Goal: Information Seeking & Learning: Learn about a topic

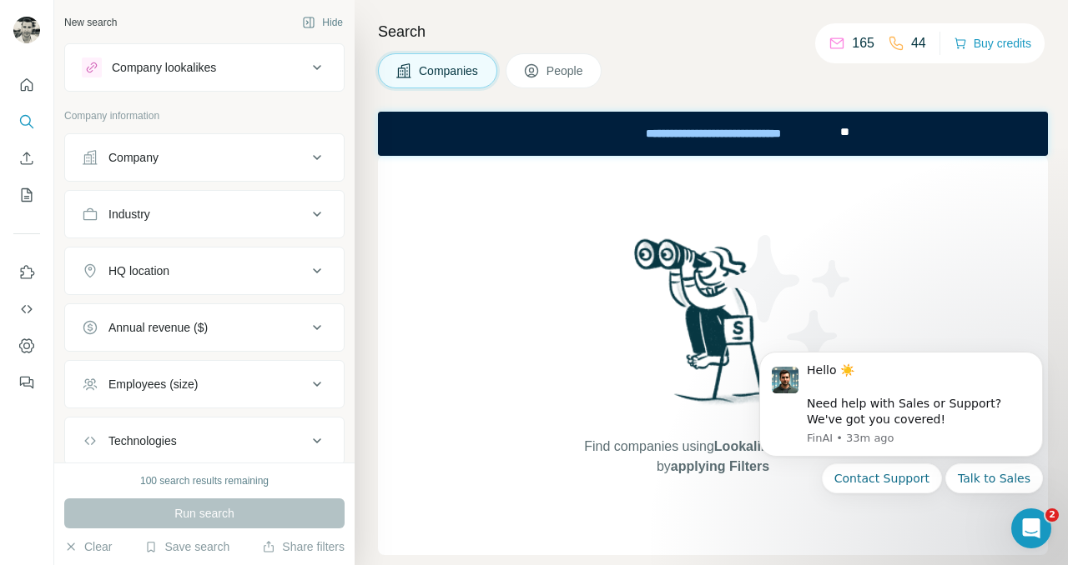
click at [158, 208] on div "Industry" at bounding box center [194, 214] width 225 height 17
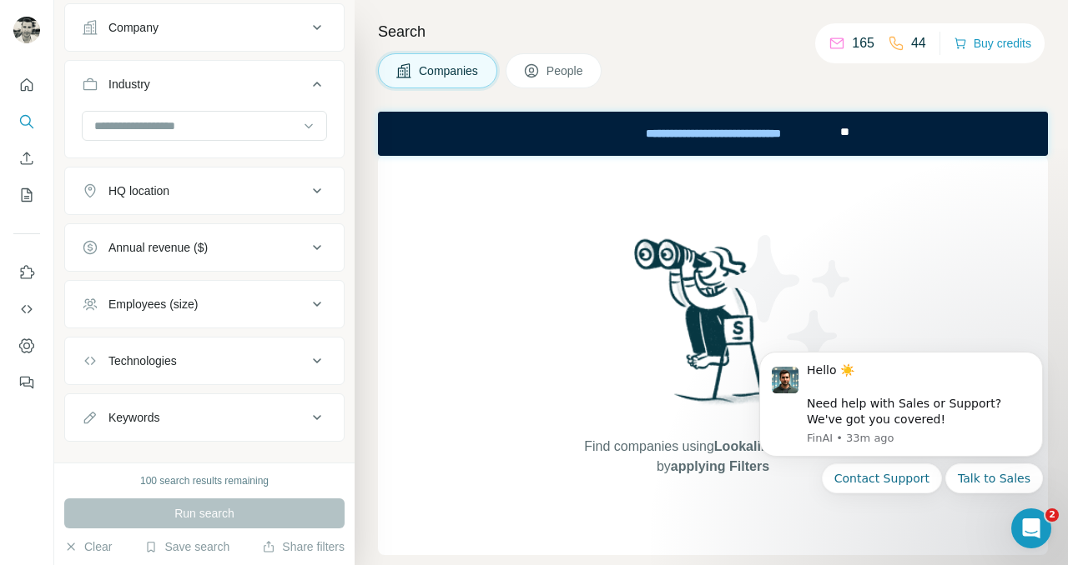
scroll to position [156, 0]
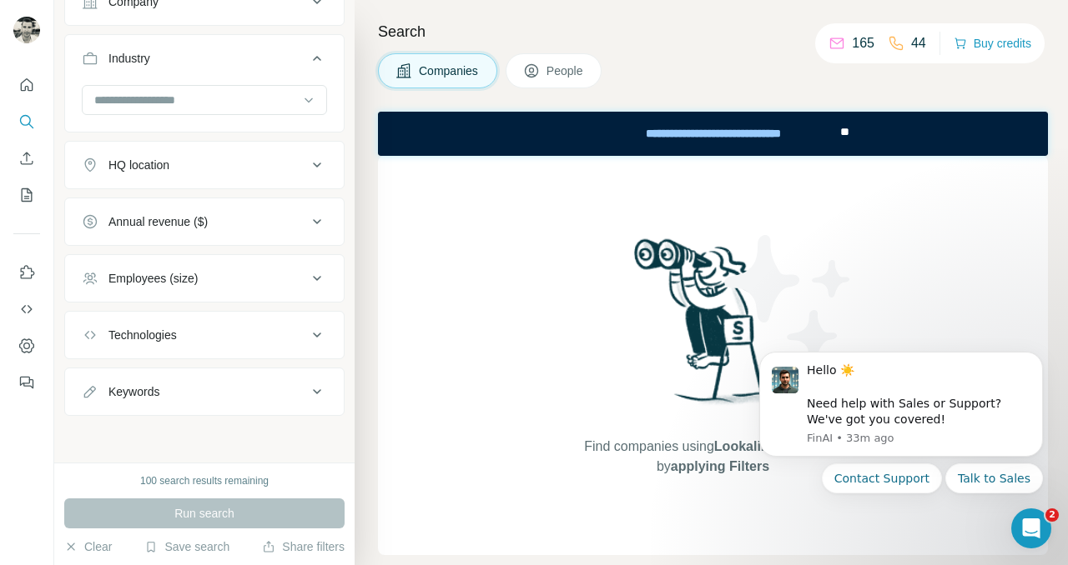
click at [176, 284] on div "Employees (size)" at bounding box center [152, 278] width 89 height 17
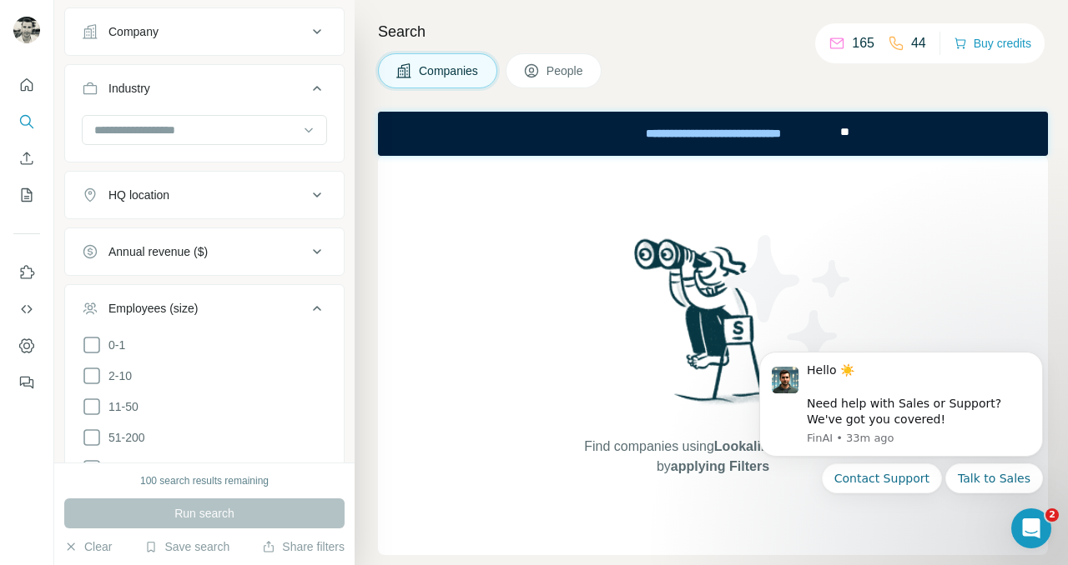
scroll to position [0, 0]
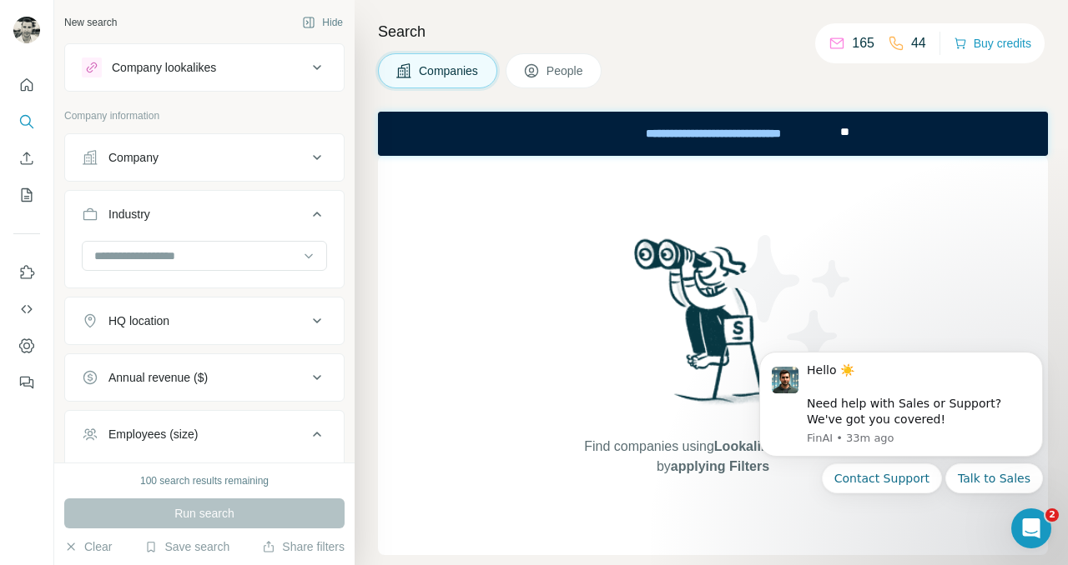
click at [200, 159] on div "Company" at bounding box center [194, 157] width 225 height 17
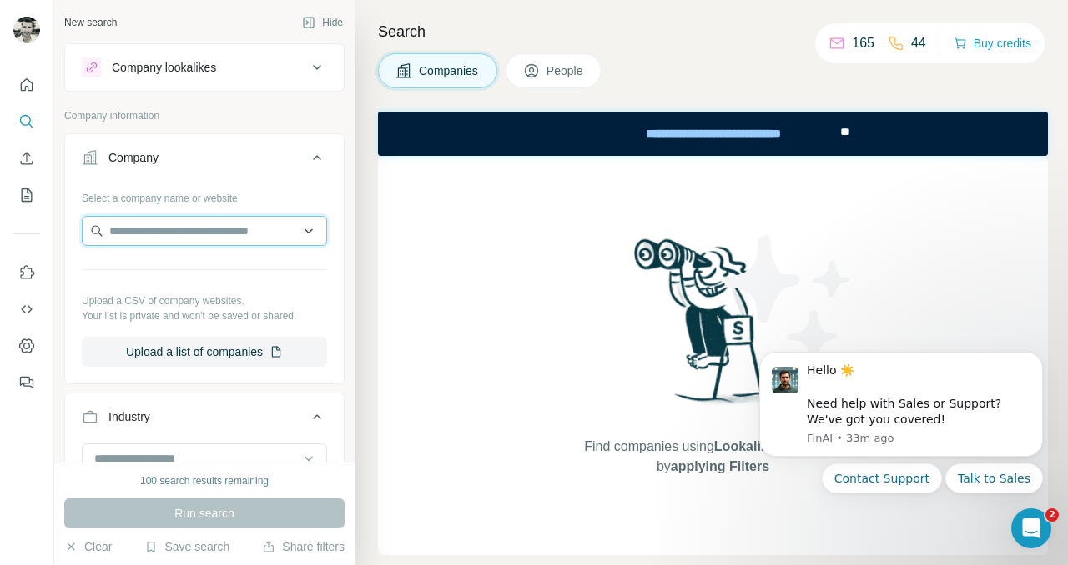
click at [245, 229] on input "text" at bounding box center [204, 231] width 245 height 30
click at [314, 229] on input "text" at bounding box center [204, 231] width 245 height 30
click at [308, 229] on input "text" at bounding box center [204, 231] width 245 height 30
click at [314, 154] on icon at bounding box center [317, 158] width 20 height 20
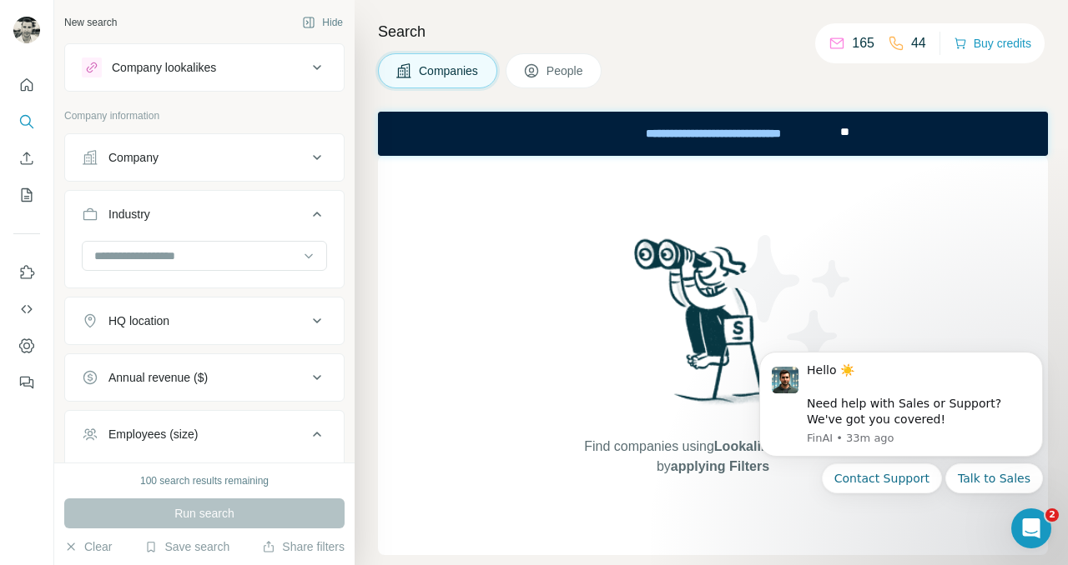
click at [218, 319] on div "HQ location" at bounding box center [194, 321] width 225 height 17
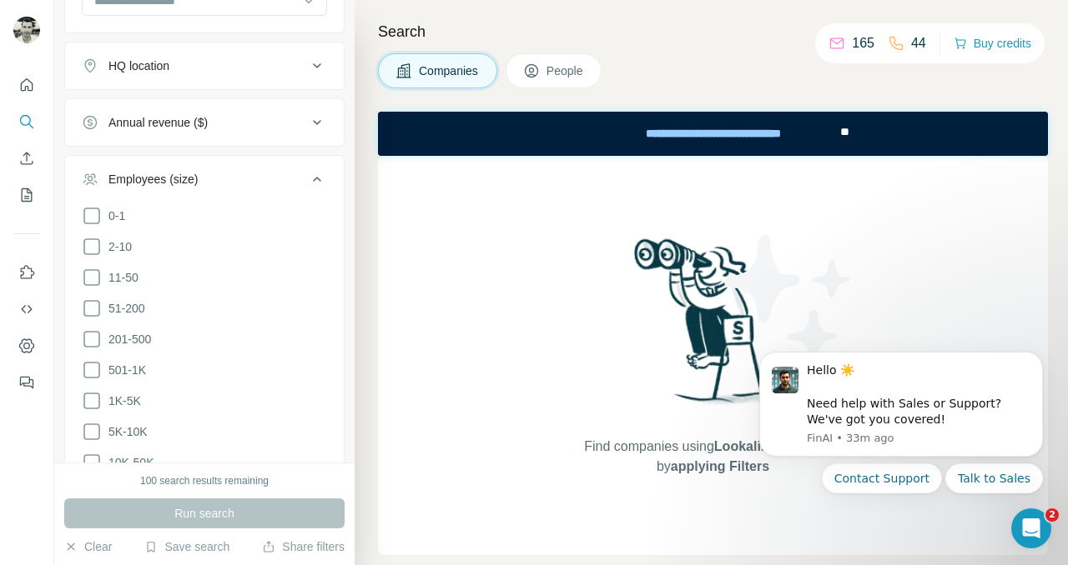
scroll to position [324, 0]
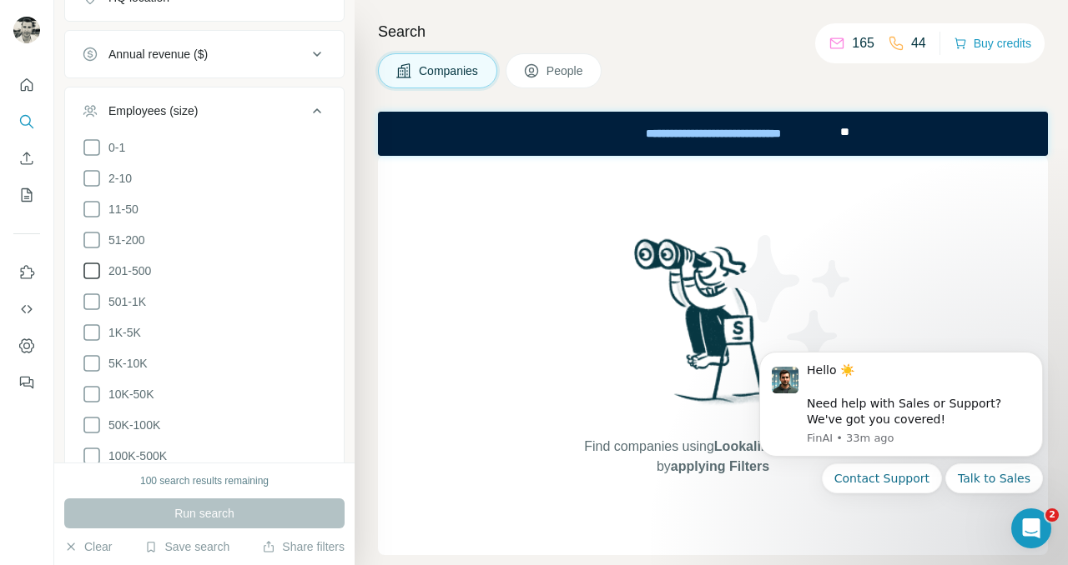
click at [87, 268] on icon at bounding box center [92, 271] width 20 height 20
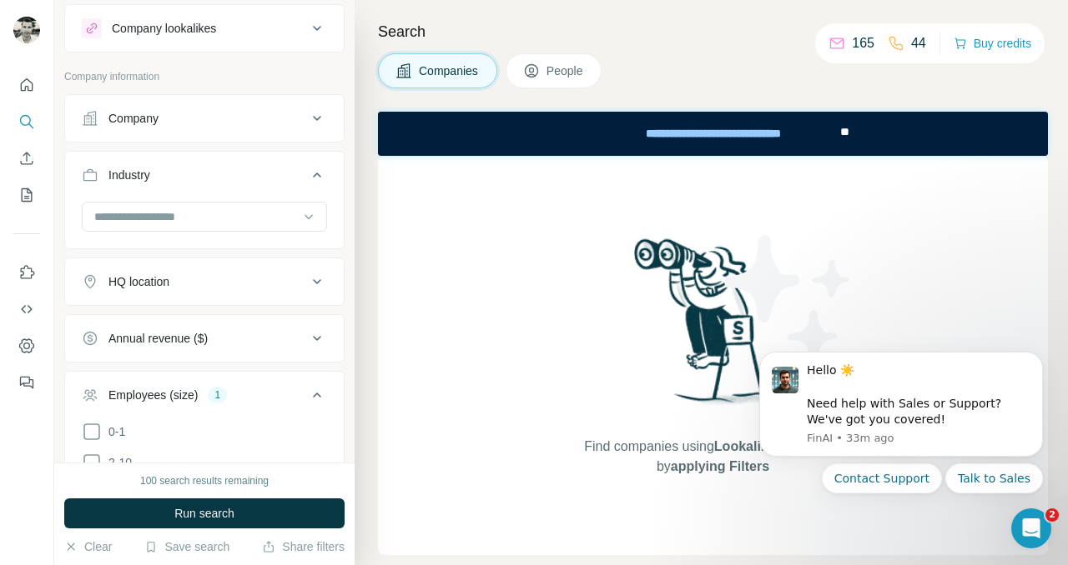
scroll to position [38, 0]
click at [198, 295] on button "HQ location" at bounding box center [204, 283] width 279 height 40
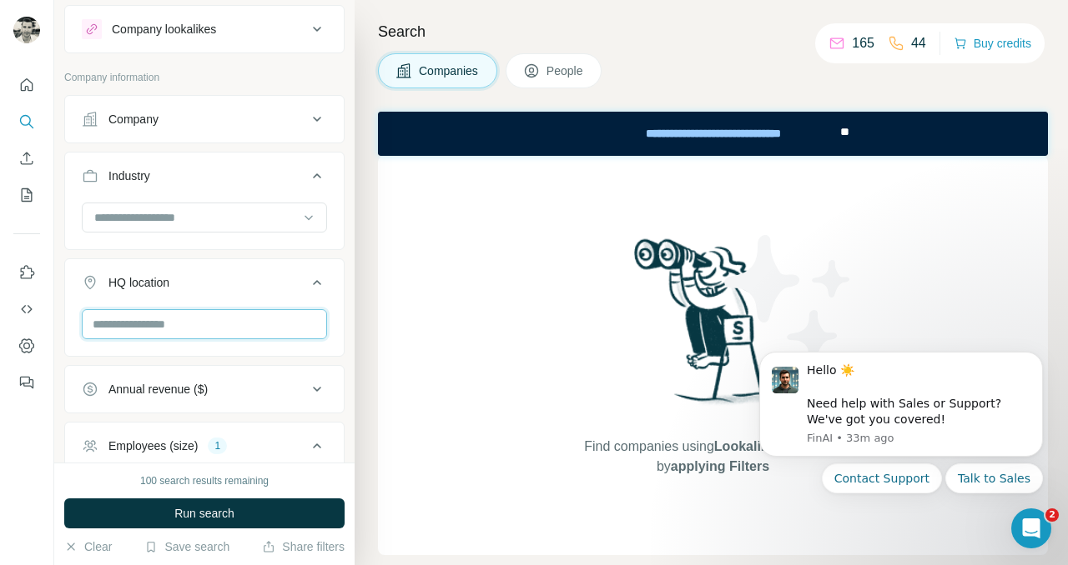
click at [200, 317] on input "text" at bounding box center [204, 324] width 245 height 30
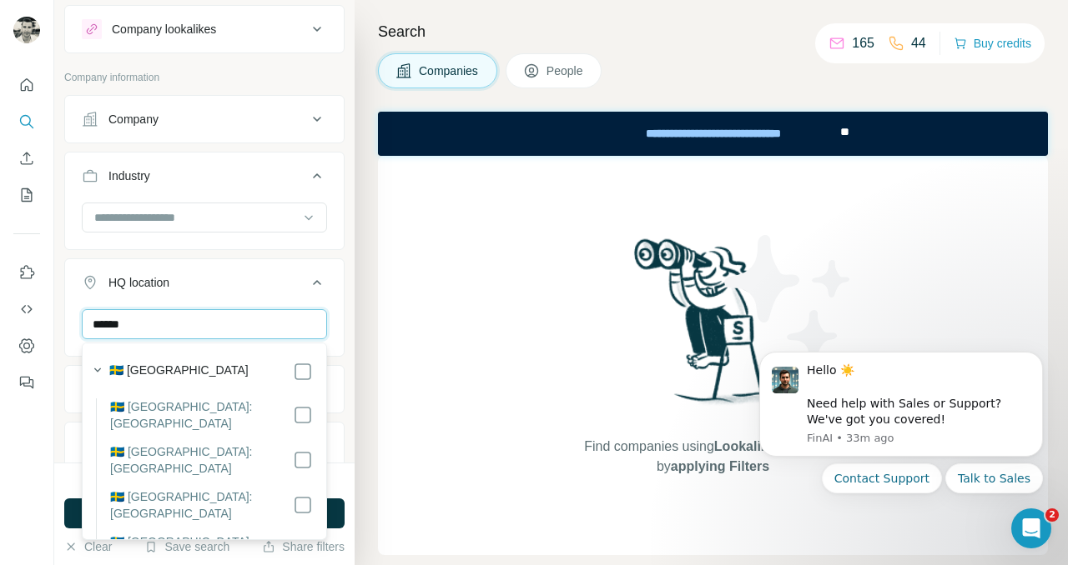
type input "******"
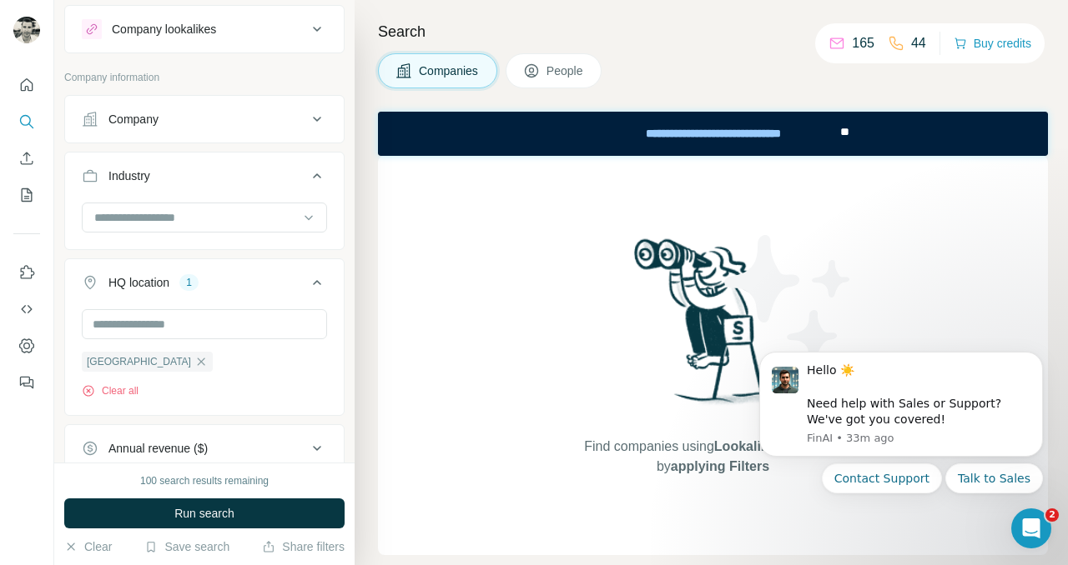
click at [333, 294] on button "HQ location 1" at bounding box center [204, 286] width 279 height 47
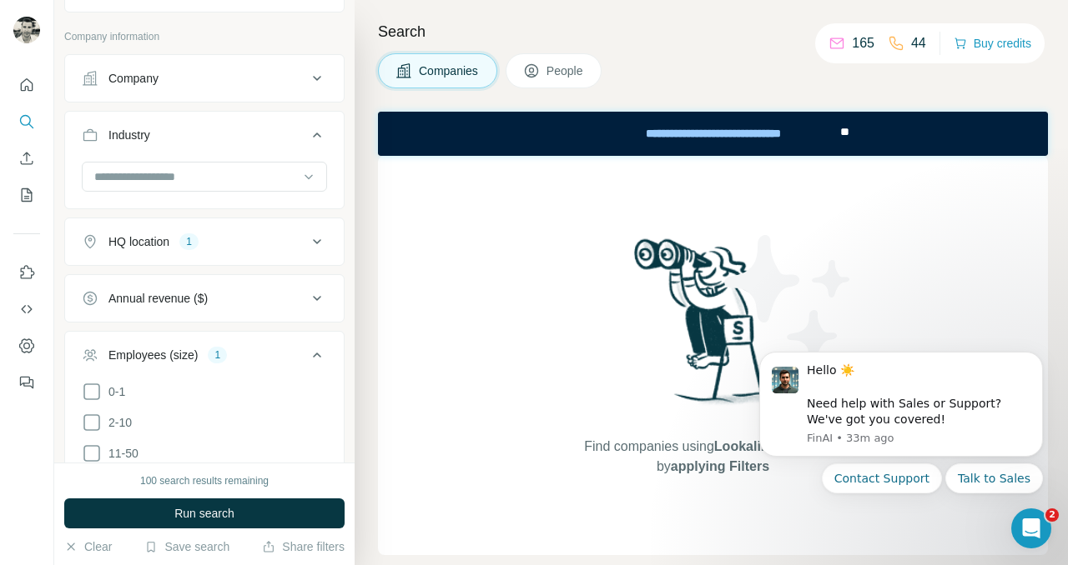
scroll to position [80, 0]
click at [231, 289] on div "Annual revenue ($)" at bounding box center [194, 297] width 225 height 17
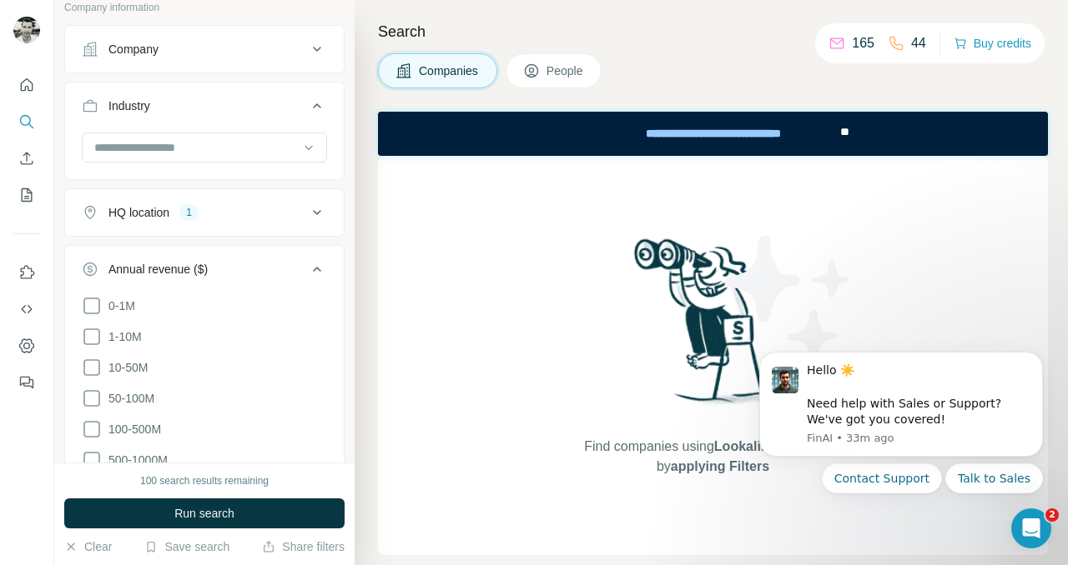
scroll to position [113, 0]
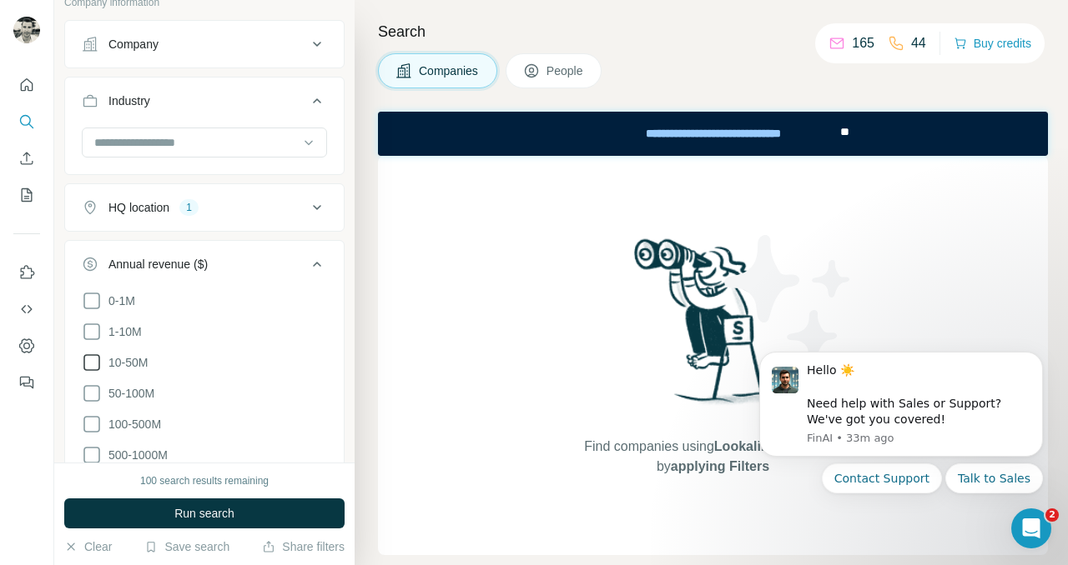
click at [93, 359] on icon at bounding box center [92, 363] width 20 height 20
click at [316, 259] on icon at bounding box center [317, 264] width 20 height 20
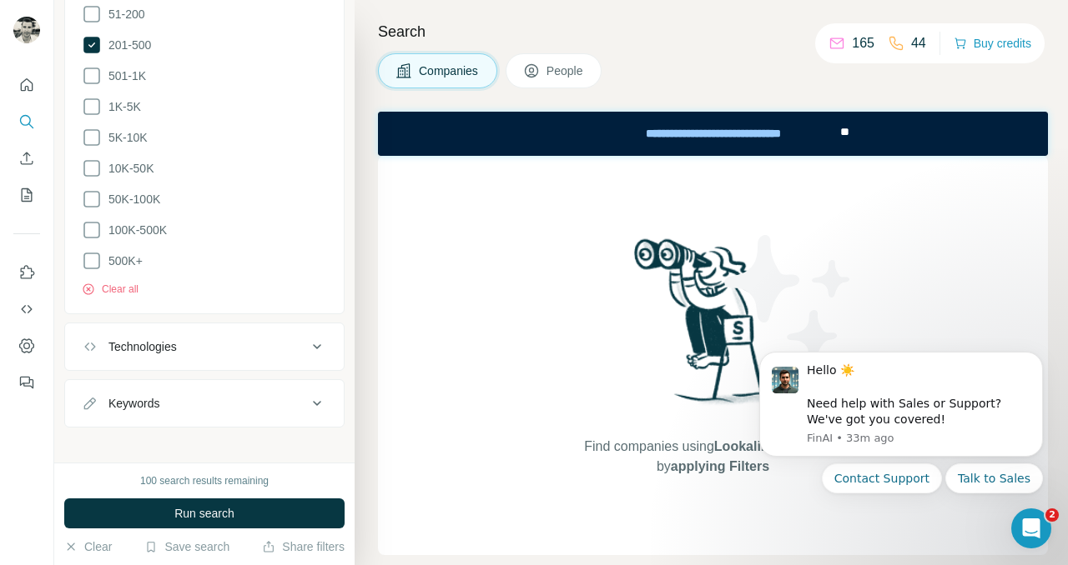
scroll to position [556, 0]
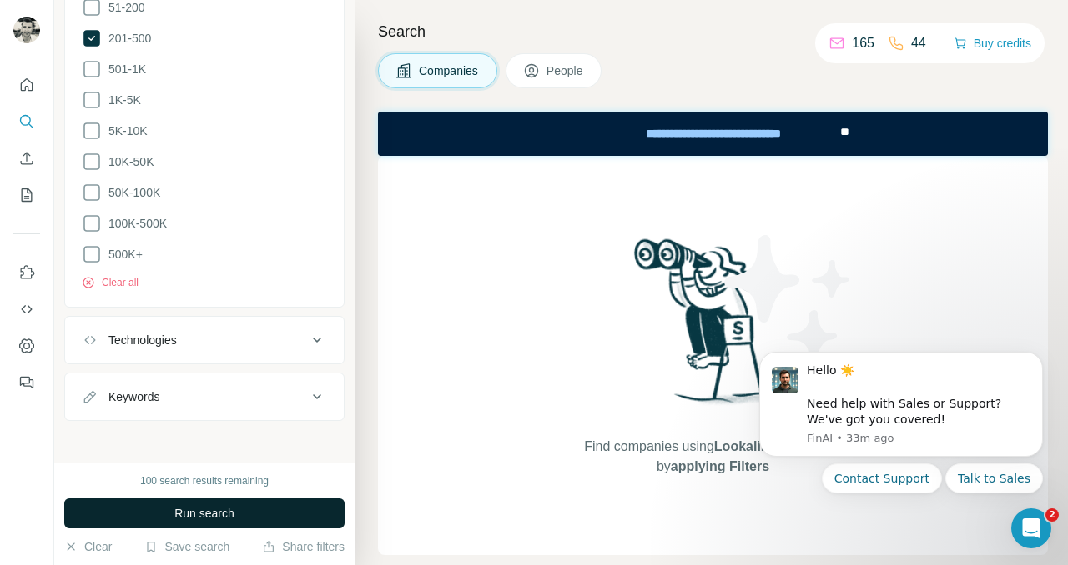
click at [194, 505] on span "Run search" at bounding box center [204, 513] width 60 height 17
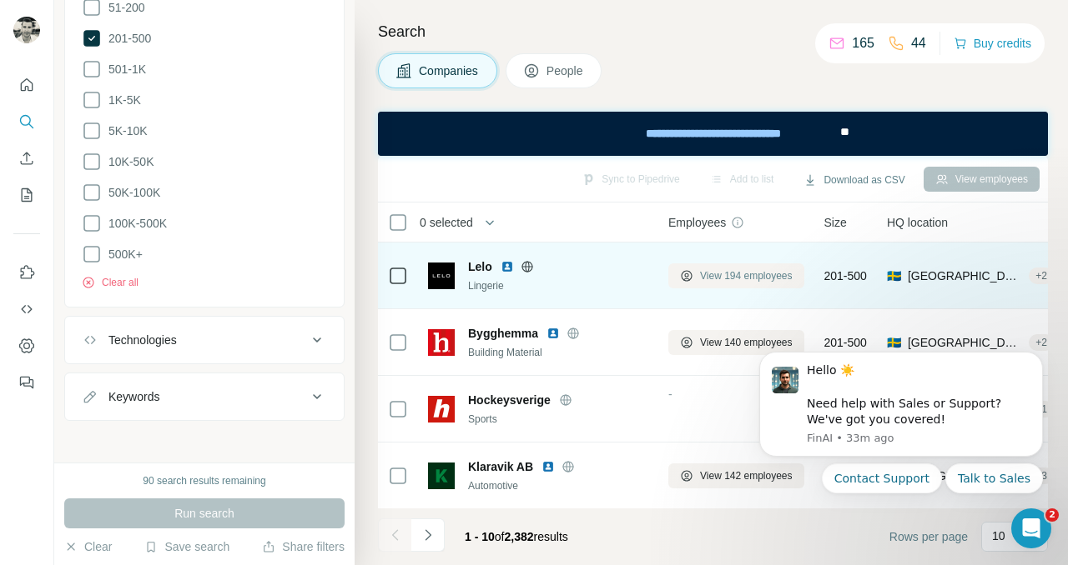
click at [749, 274] on span "View 194 employees" at bounding box center [746, 276] width 93 height 15
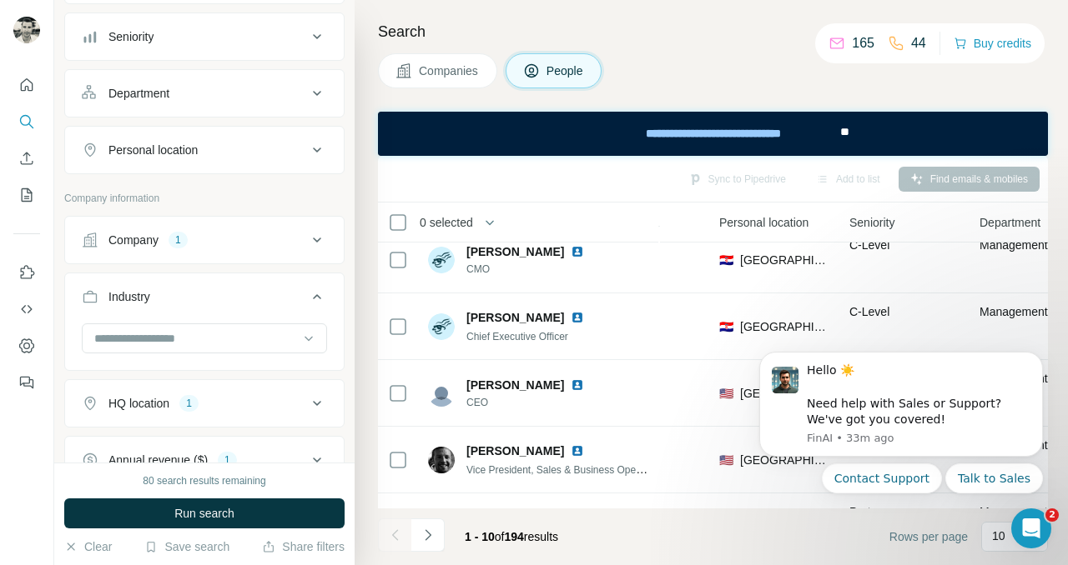
scroll to position [213, 0]
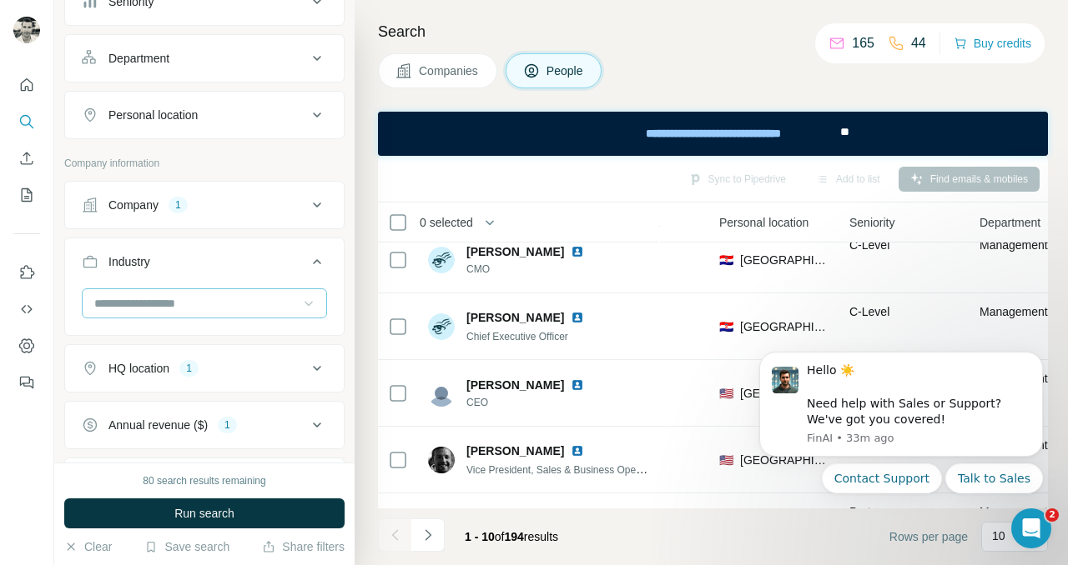
click at [302, 302] on icon at bounding box center [308, 303] width 17 height 17
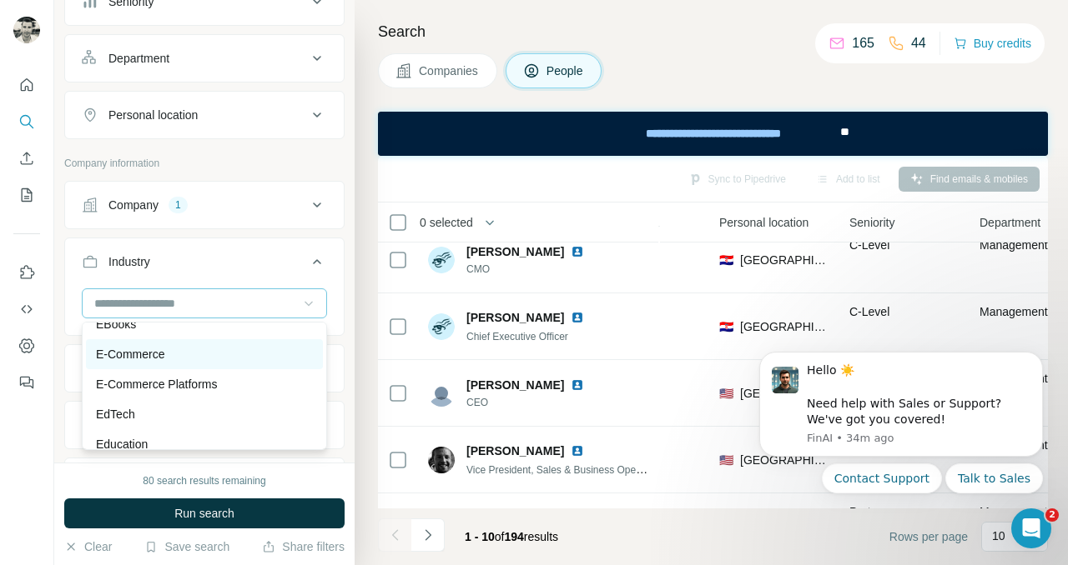
click at [138, 353] on p "E-Commerce" at bounding box center [130, 354] width 68 height 17
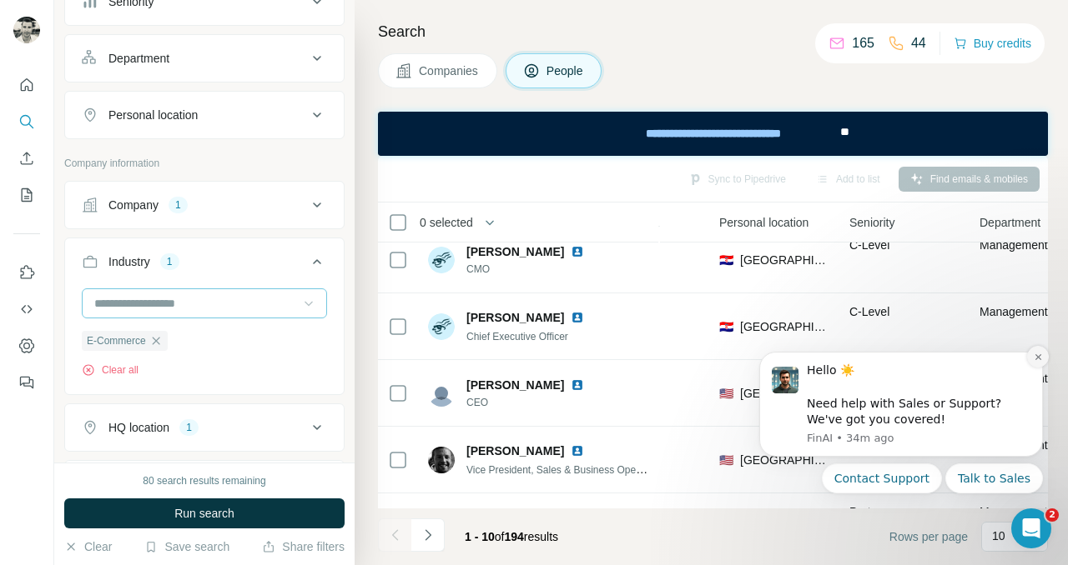
click at [1040, 358] on icon "Dismiss notification" at bounding box center [1037, 357] width 9 height 9
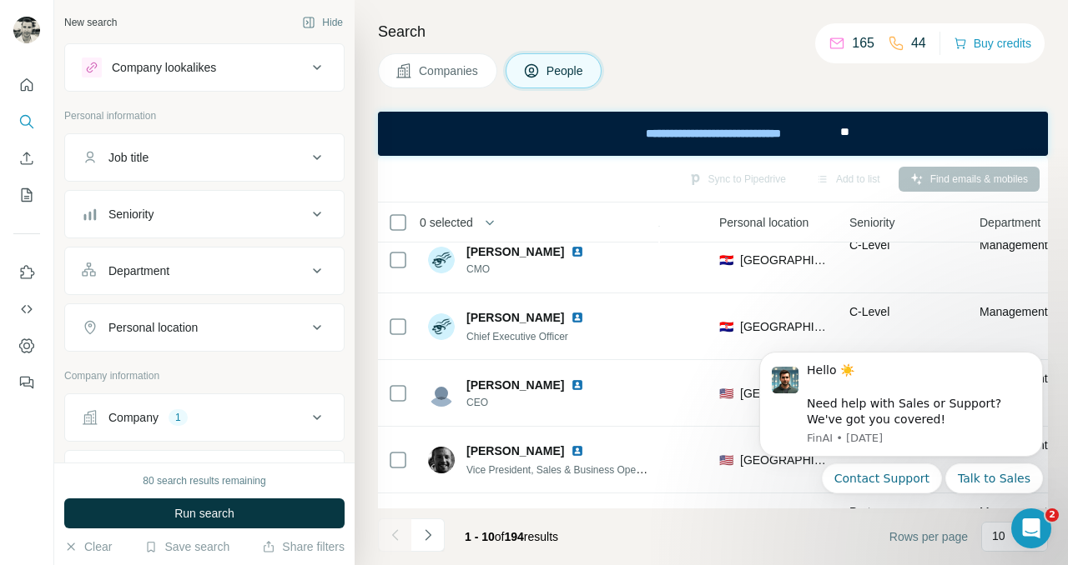
click at [234, 160] on div "Job title" at bounding box center [194, 157] width 225 height 17
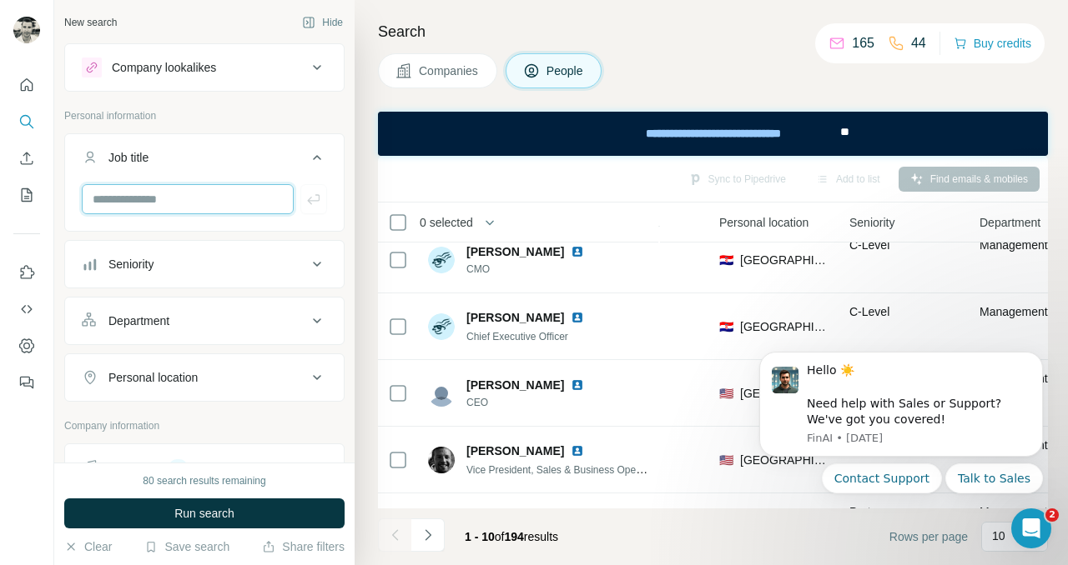
click at [198, 214] on input "text" at bounding box center [188, 199] width 212 height 30
click at [198, 190] on input "text" at bounding box center [188, 199] width 212 height 30
type input "*********"
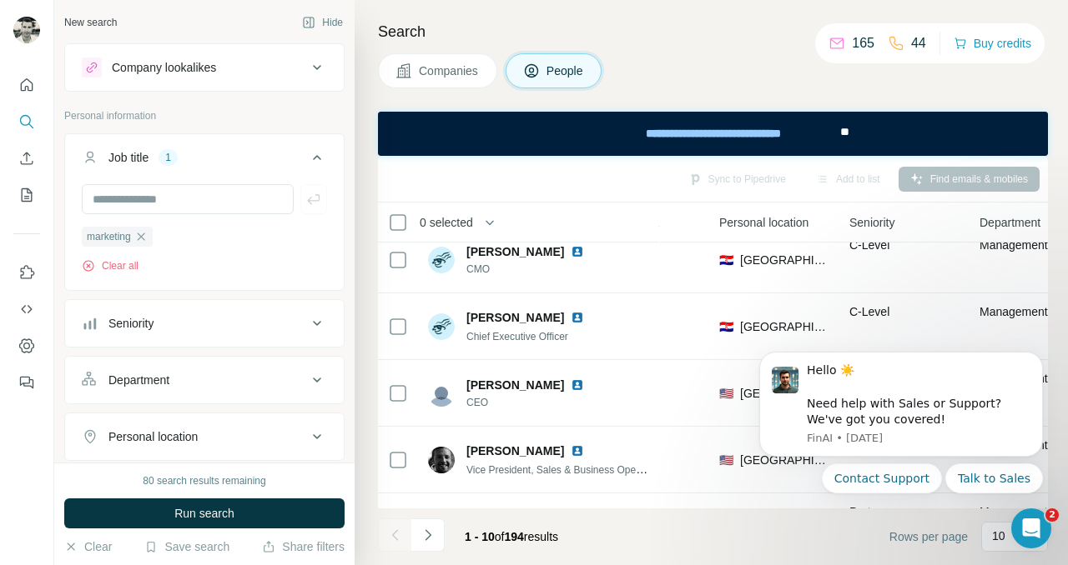
click at [206, 178] on button "Job title 1" at bounding box center [204, 161] width 279 height 47
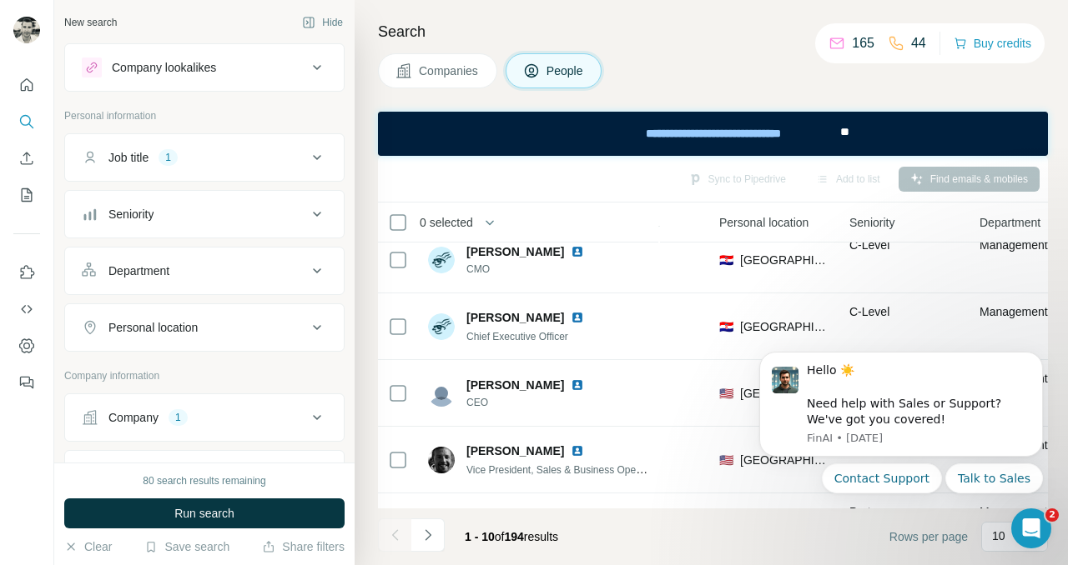
click at [199, 152] on div "Job title 1" at bounding box center [194, 157] width 225 height 17
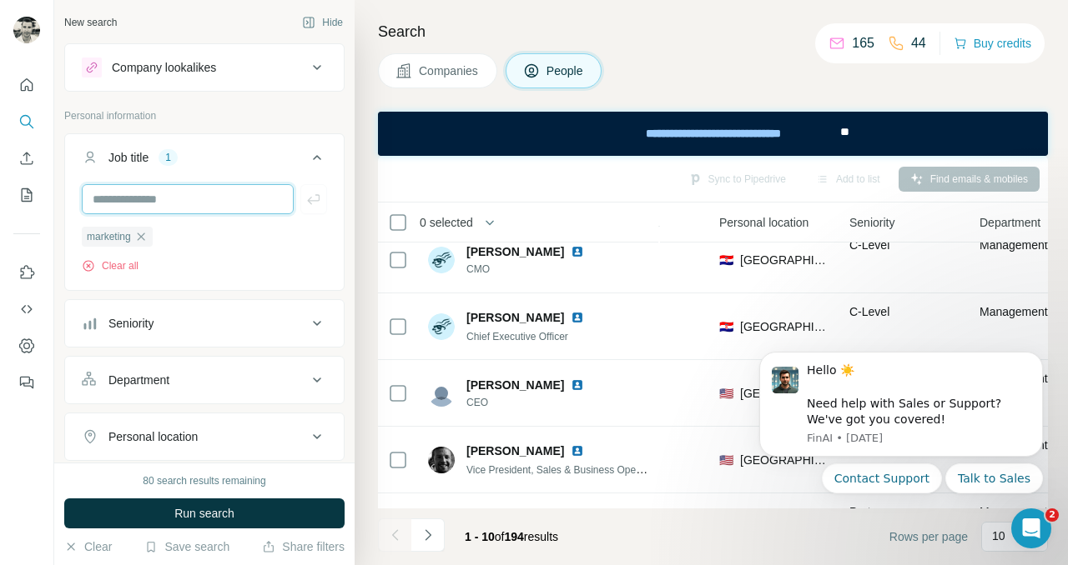
click at [193, 193] on input "text" at bounding box center [188, 199] width 212 height 30
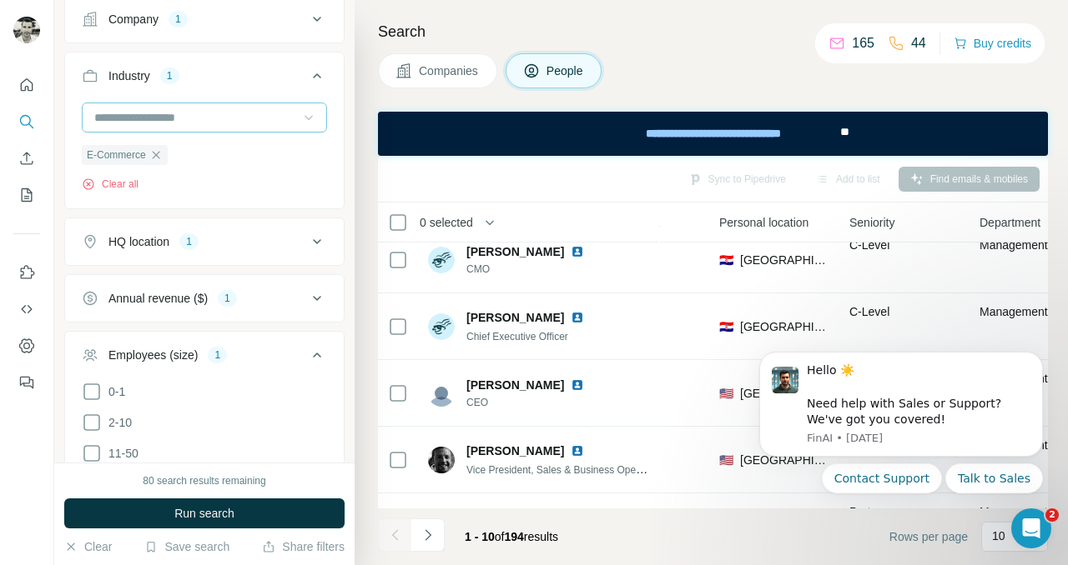
scroll to position [512, 0]
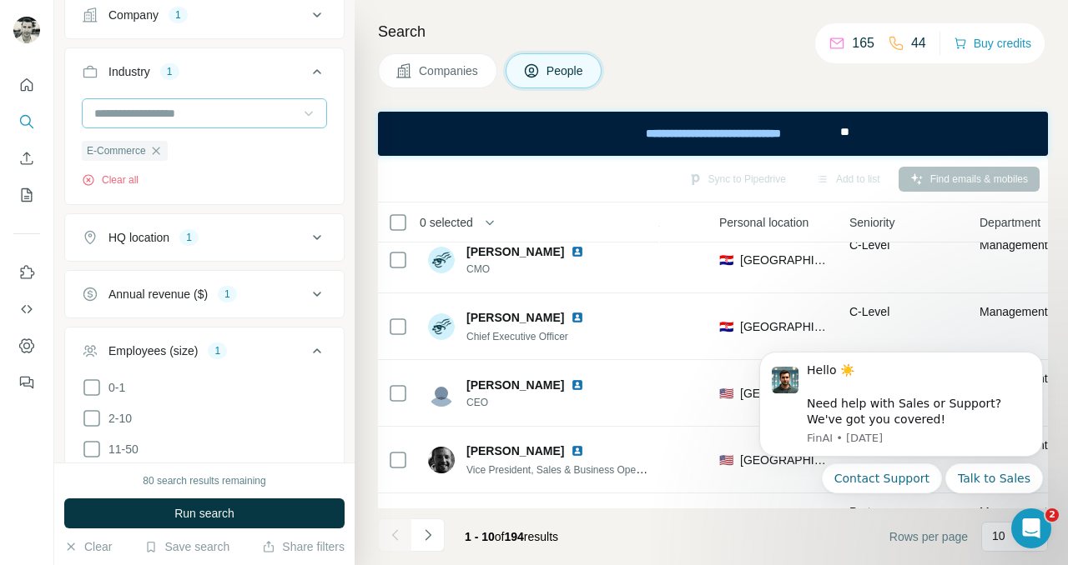
click at [244, 236] on div "HQ location 1" at bounding box center [194, 237] width 225 height 17
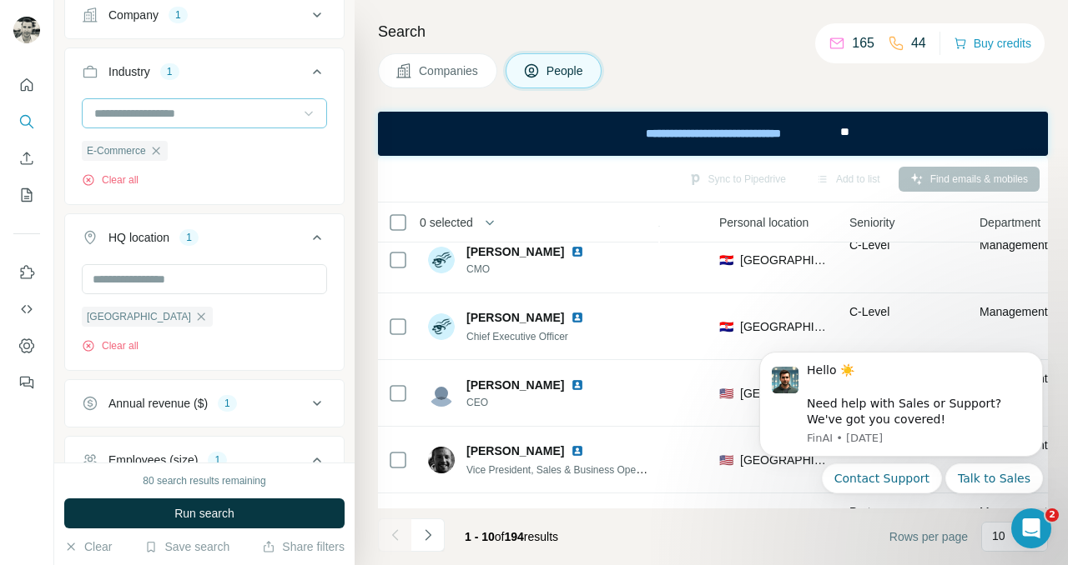
click at [244, 236] on div "HQ location 1" at bounding box center [194, 237] width 225 height 17
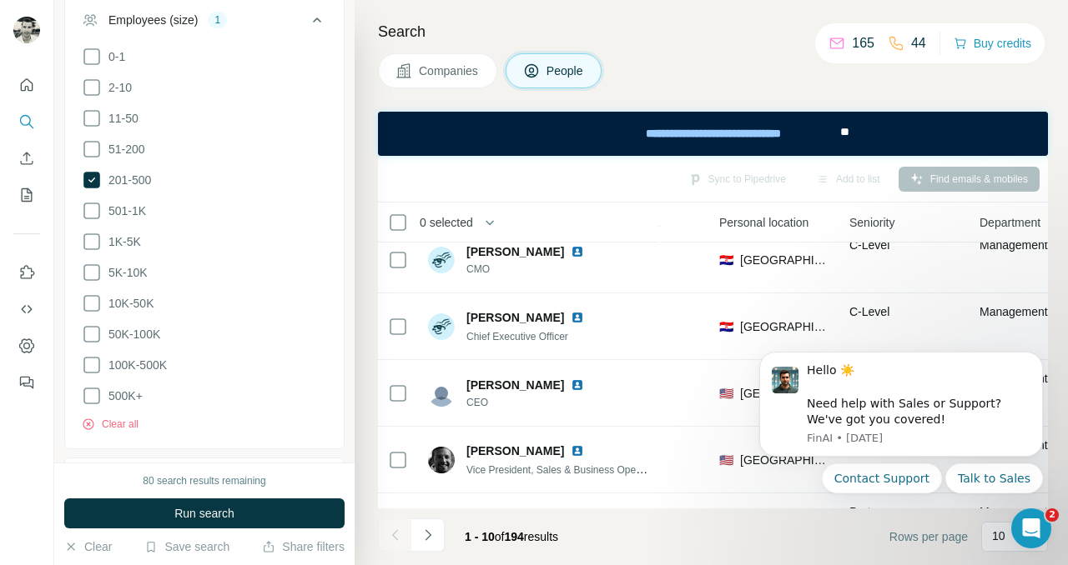
scroll to position [862, 0]
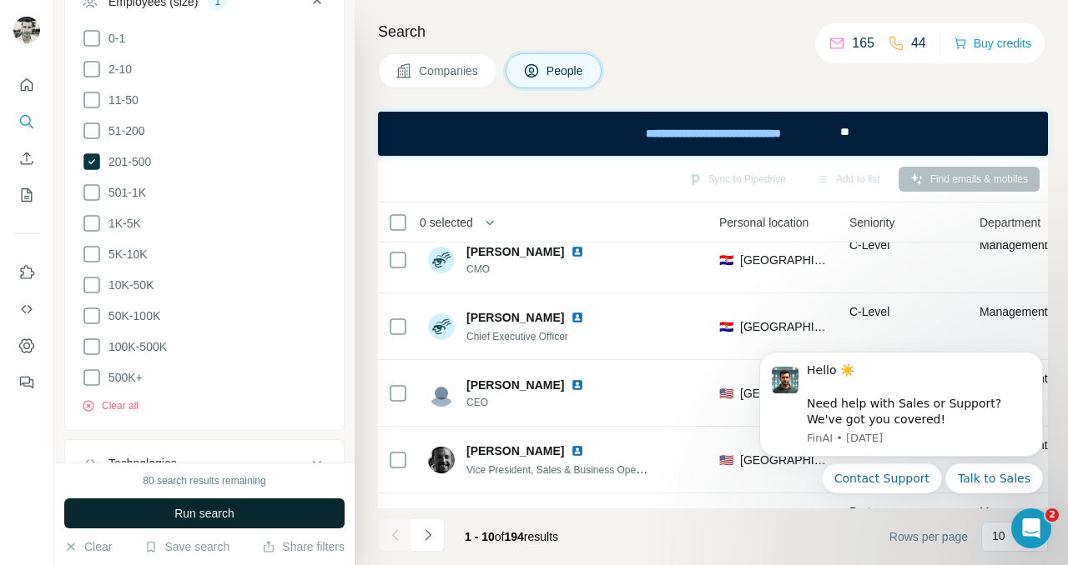
click at [213, 510] on span "Run search" at bounding box center [204, 513] width 60 height 17
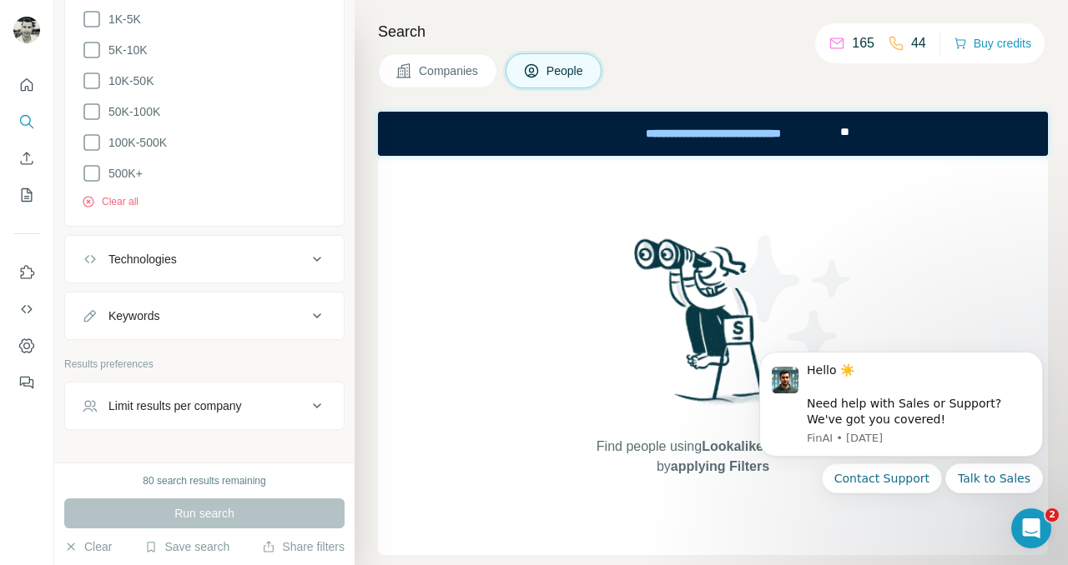
scroll to position [1070, 0]
click at [311, 256] on icon at bounding box center [317, 255] width 20 height 20
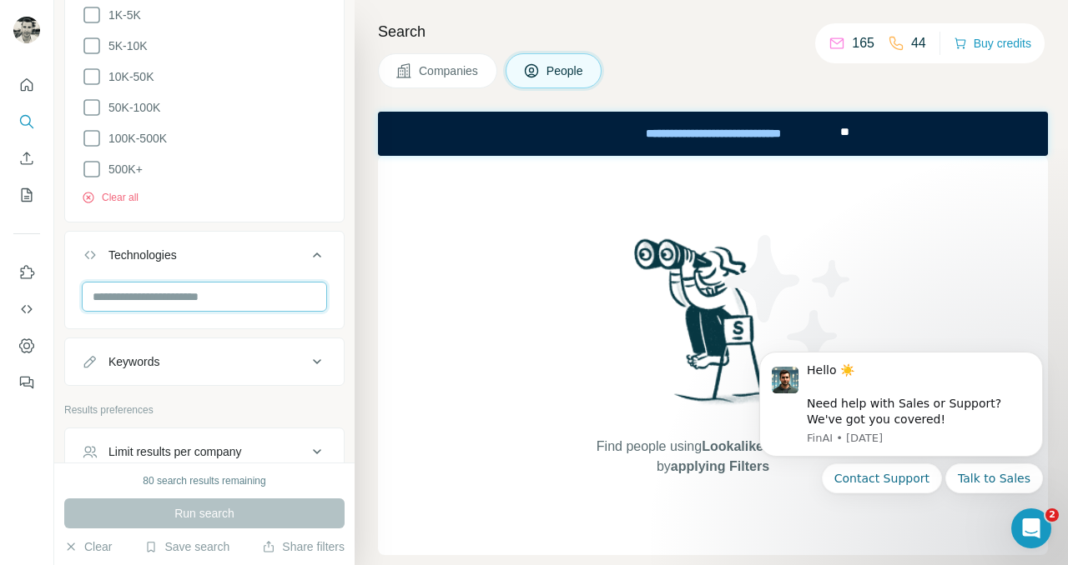
click at [177, 302] on input "text" at bounding box center [204, 297] width 245 height 30
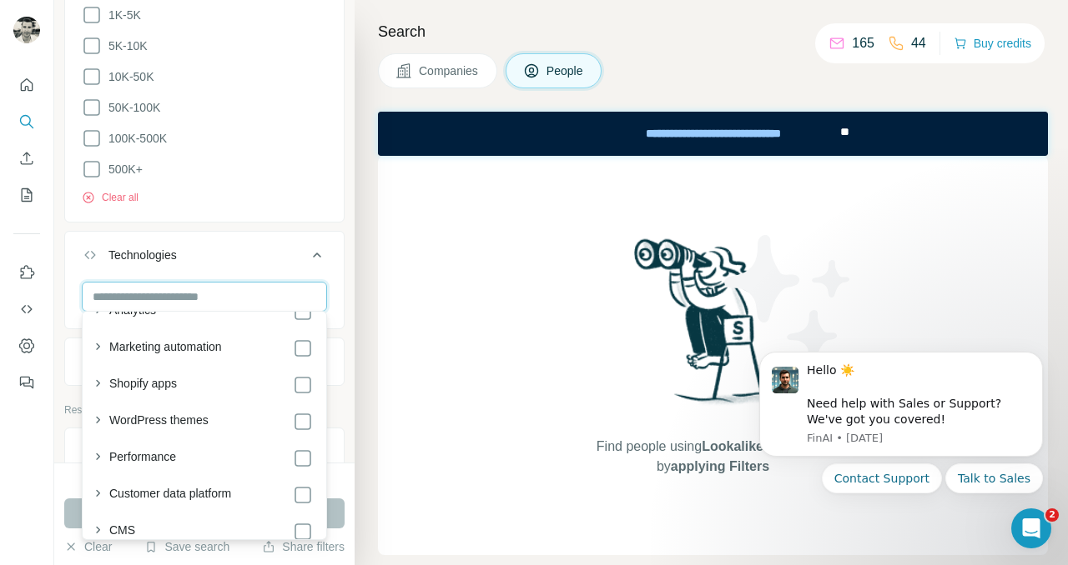
scroll to position [101, 0]
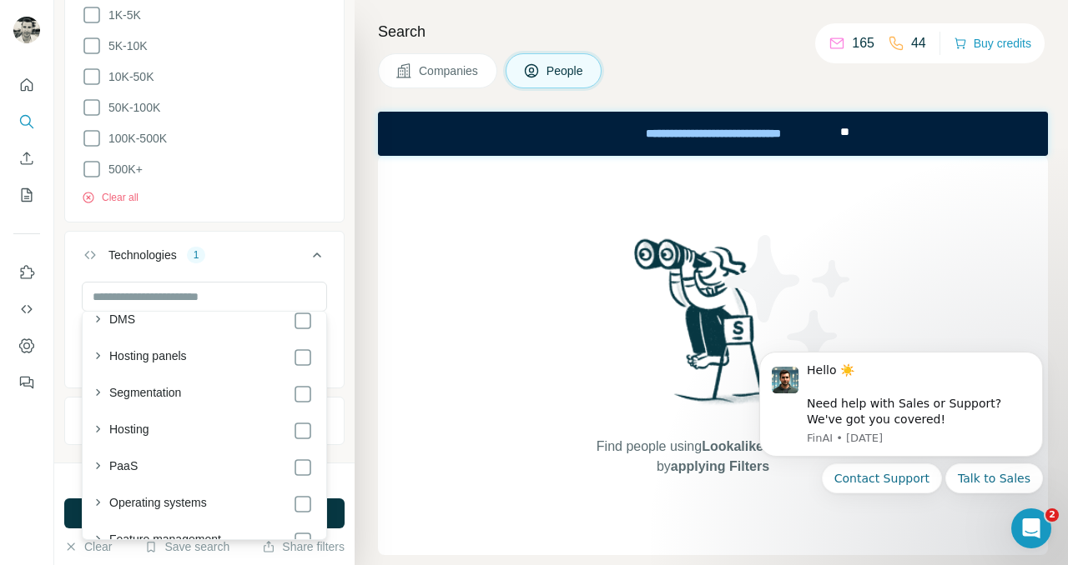
scroll to position [2032, 0]
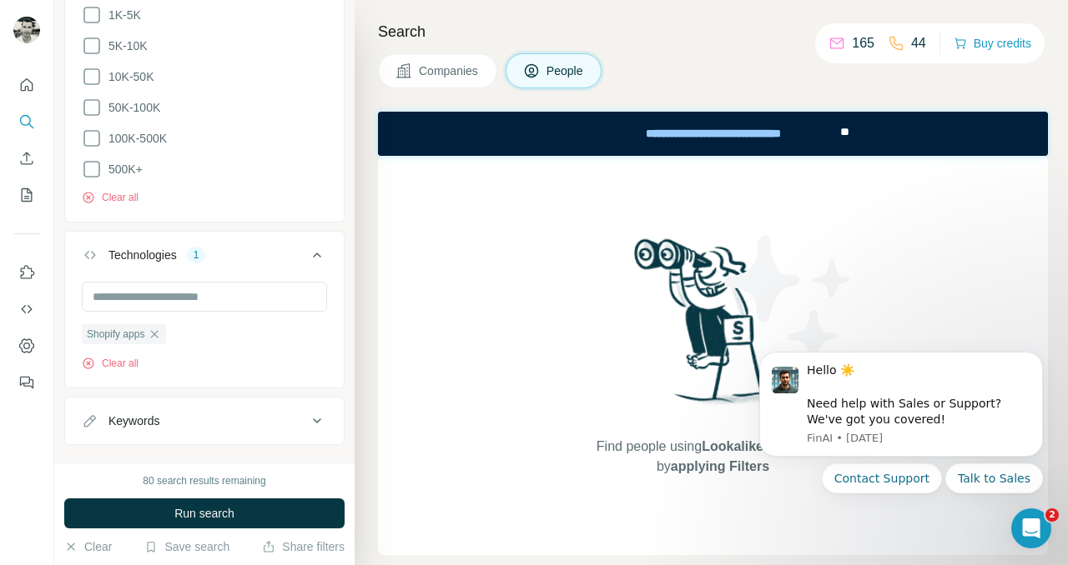
click at [267, 166] on li "500K+" at bounding box center [204, 169] width 245 height 21
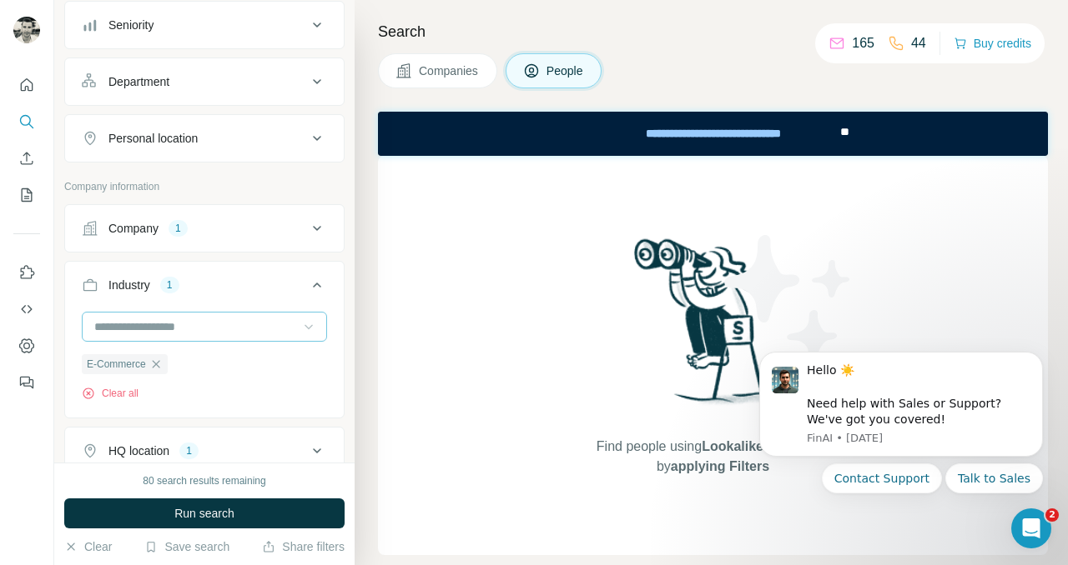
scroll to position [299, 0]
click at [315, 220] on icon at bounding box center [317, 228] width 20 height 20
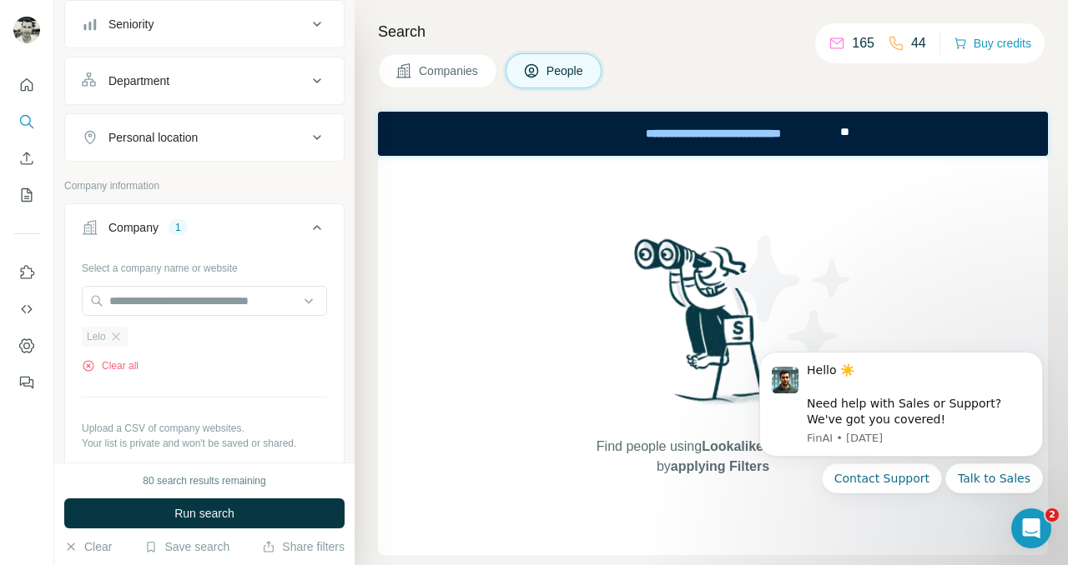
click at [122, 329] on div "Lelo" at bounding box center [105, 337] width 46 height 20
click at [118, 336] on icon "button" at bounding box center [115, 336] width 13 height 13
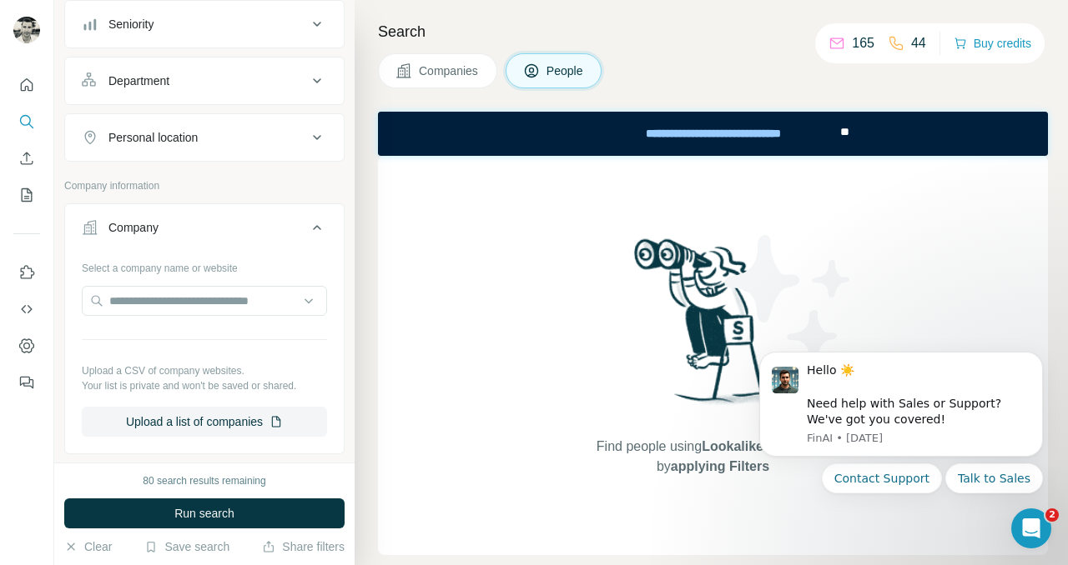
click at [321, 222] on icon at bounding box center [317, 228] width 20 height 20
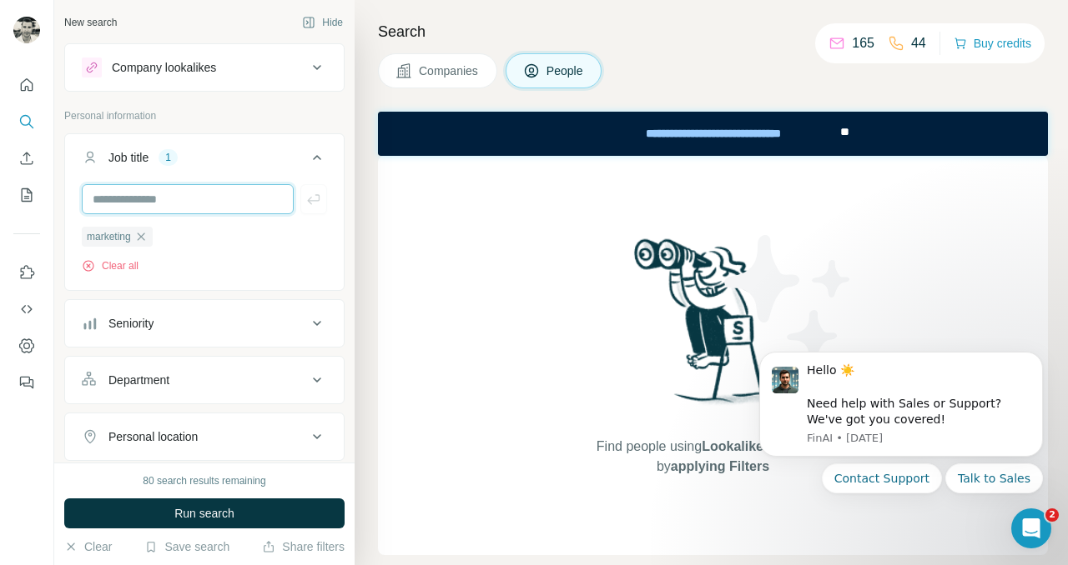
click at [266, 198] on input "text" at bounding box center [188, 199] width 212 height 30
click at [143, 230] on icon "button" at bounding box center [140, 236] width 13 height 13
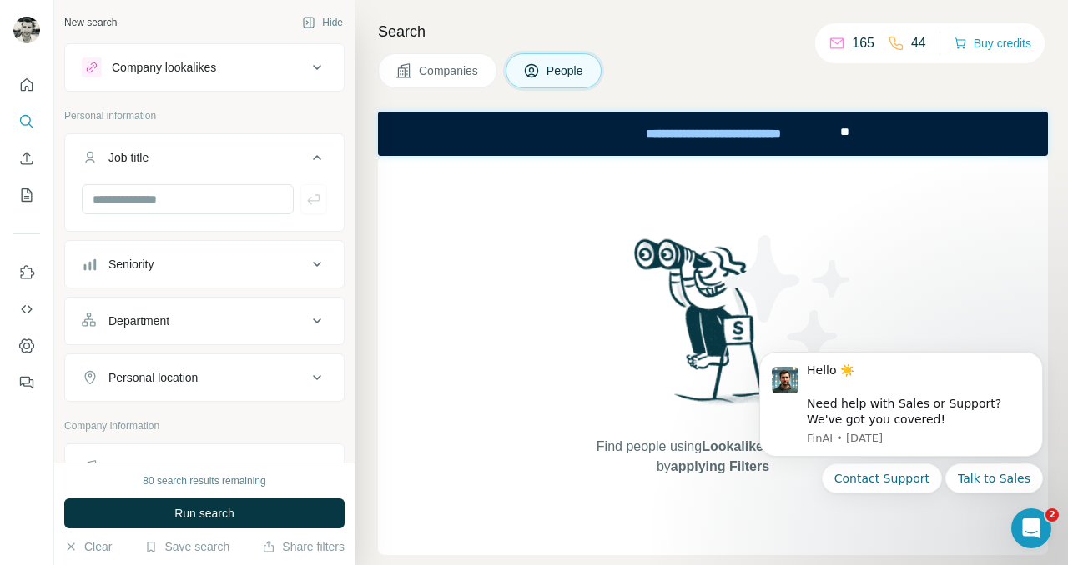
click at [251, 180] on button "Job title" at bounding box center [204, 161] width 279 height 47
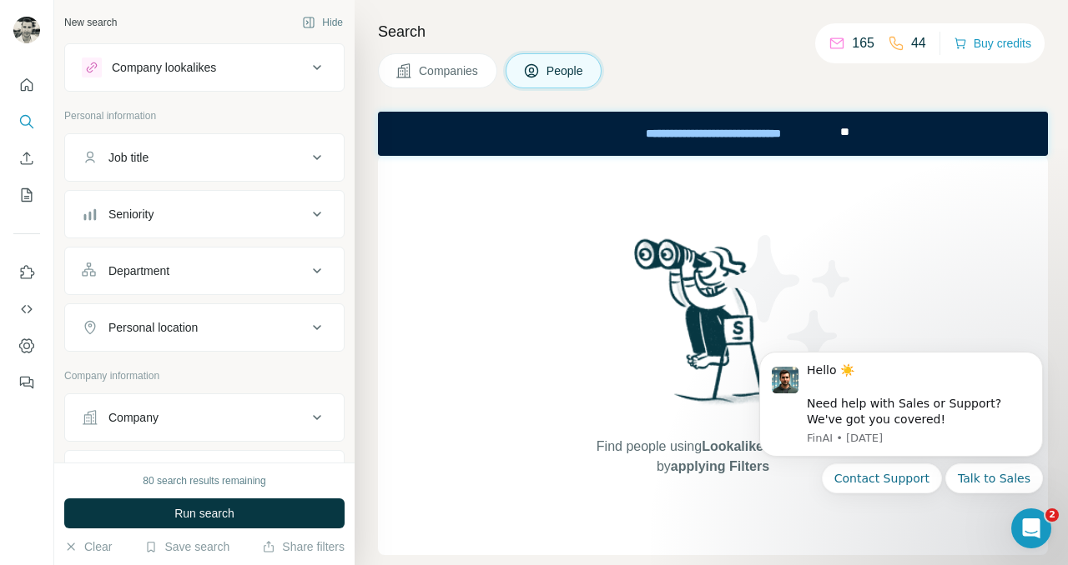
click at [269, 142] on button "Job title" at bounding box center [204, 158] width 279 height 40
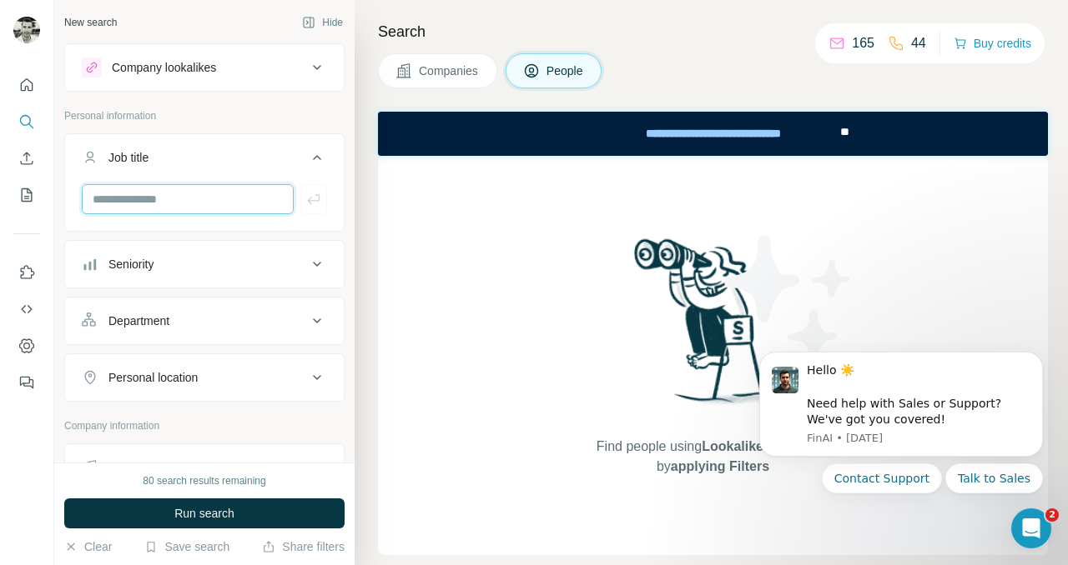
click at [177, 200] on input "text" at bounding box center [188, 199] width 212 height 30
click at [312, 200] on div at bounding box center [204, 199] width 245 height 30
click at [249, 200] on input "text" at bounding box center [188, 199] width 212 height 30
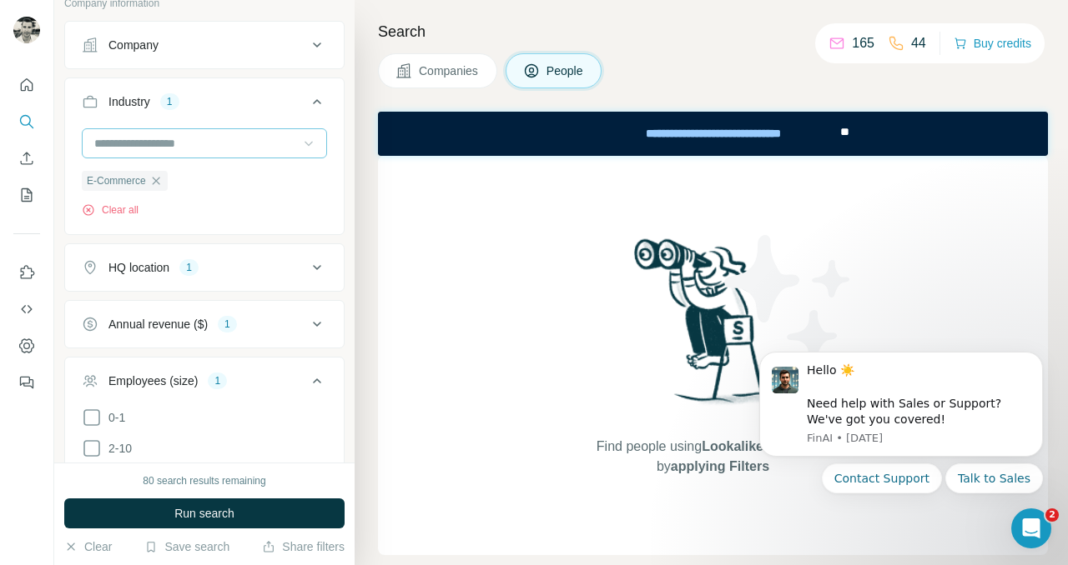
scroll to position [424, 0]
click at [297, 137] on input at bounding box center [196, 142] width 206 height 18
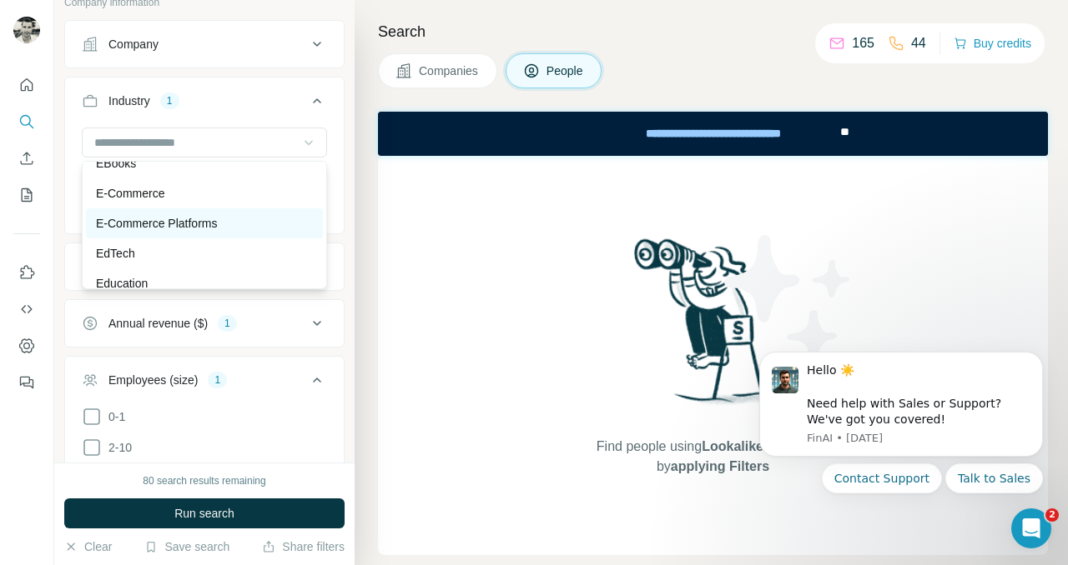
click at [201, 217] on p "E-Commerce Platforms" at bounding box center [156, 223] width 121 height 17
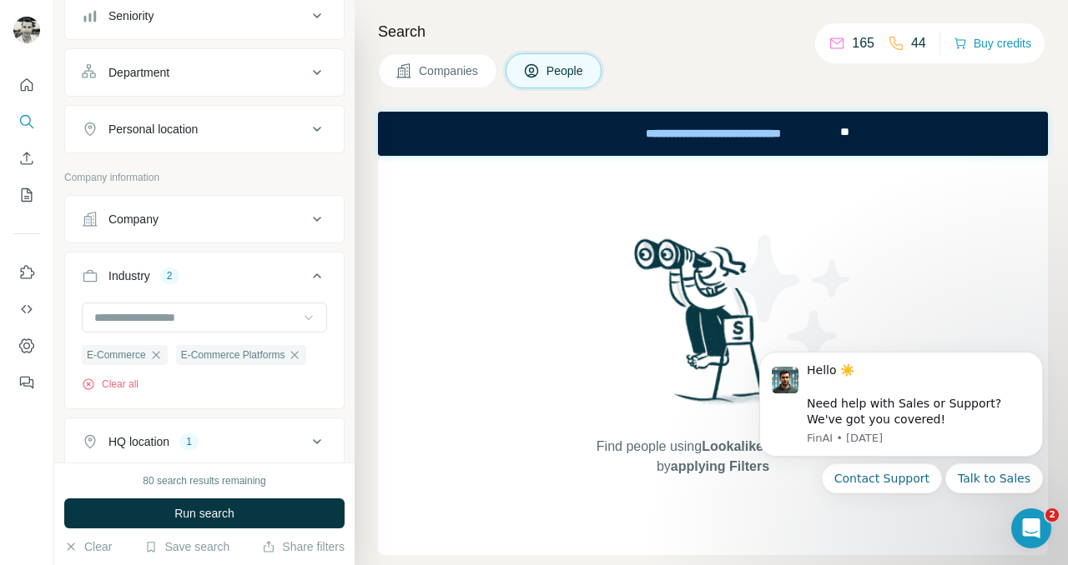
scroll to position [246, 0]
click at [214, 220] on div "Company" at bounding box center [194, 222] width 225 height 17
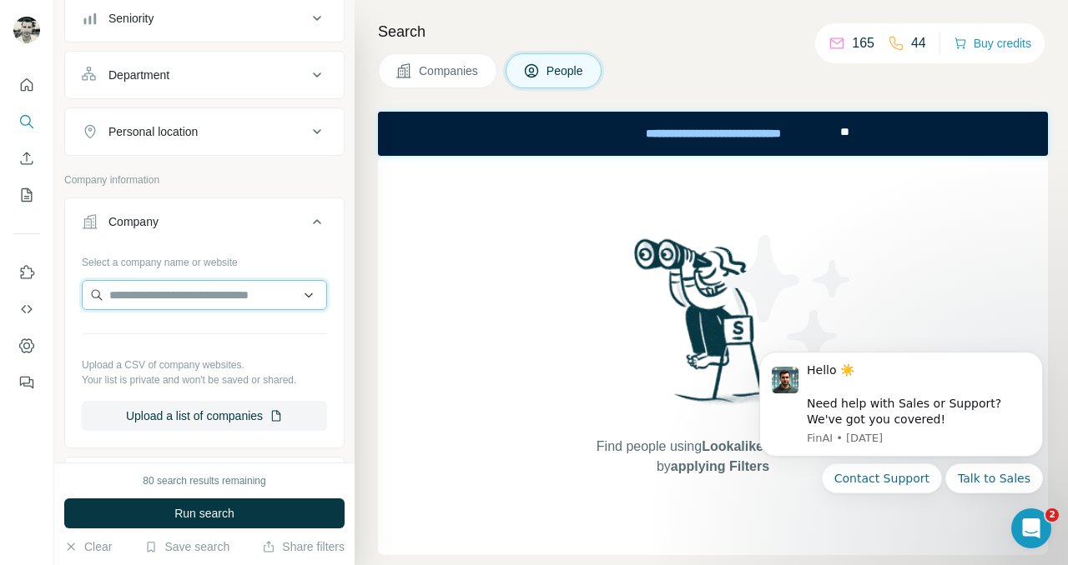
click at [195, 299] on input "text" at bounding box center [204, 295] width 245 height 30
click at [309, 289] on input "text" at bounding box center [204, 295] width 245 height 30
click at [309, 296] on input "text" at bounding box center [204, 295] width 245 height 30
click at [267, 225] on div "Company" at bounding box center [194, 222] width 225 height 17
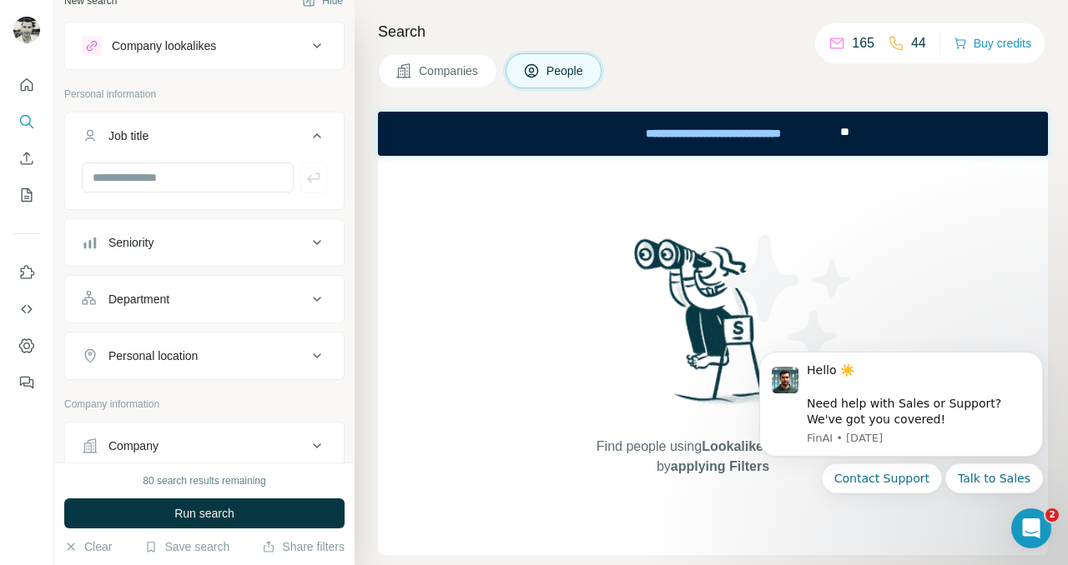
scroll to position [0, 0]
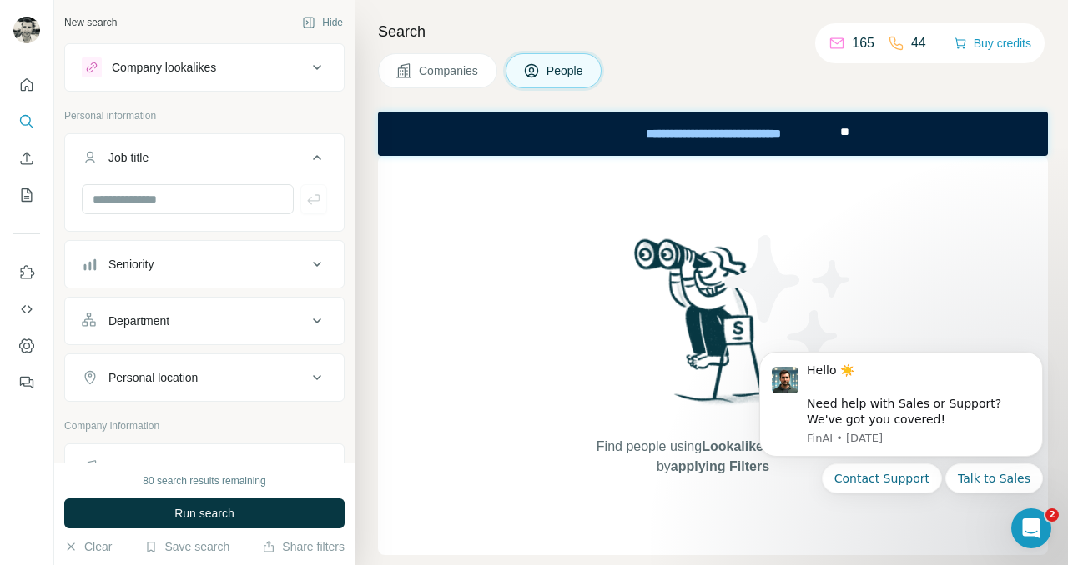
click at [436, 75] on span "Companies" at bounding box center [449, 71] width 61 height 17
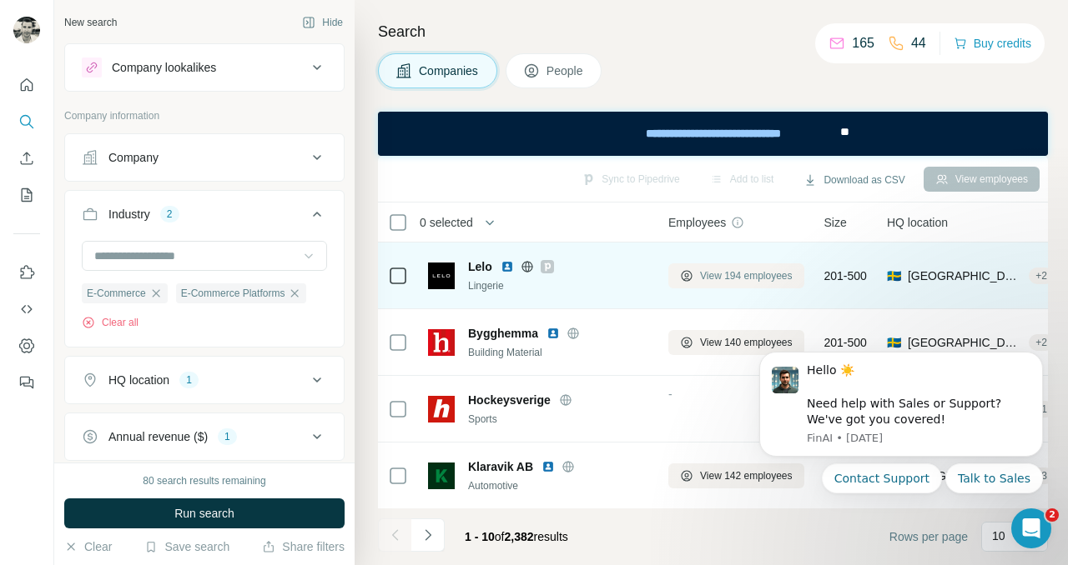
click at [720, 274] on span "View 194 employees" at bounding box center [746, 276] width 93 height 15
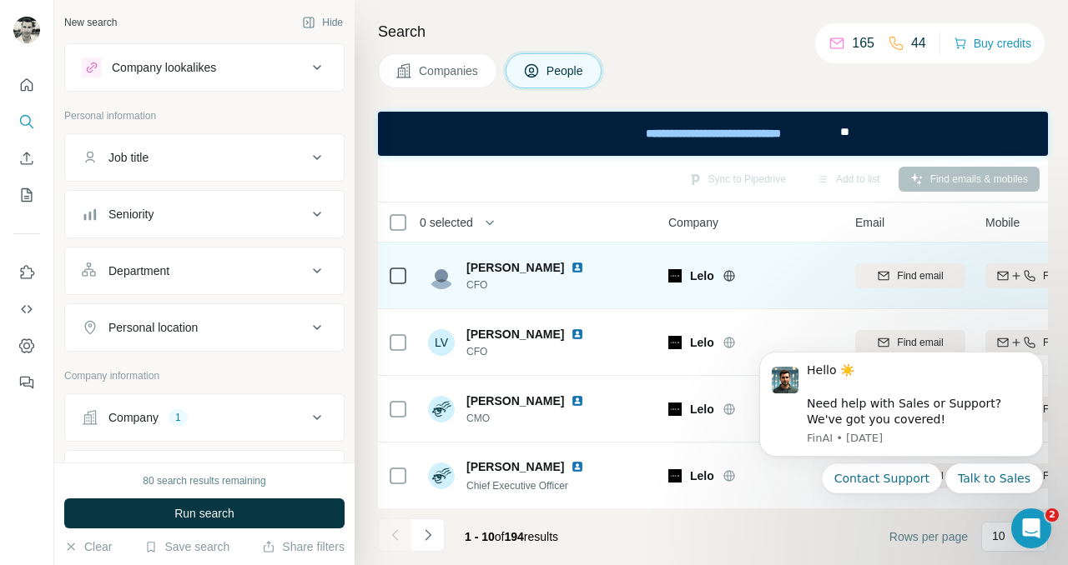
click at [439, 67] on span "Companies" at bounding box center [449, 71] width 61 height 17
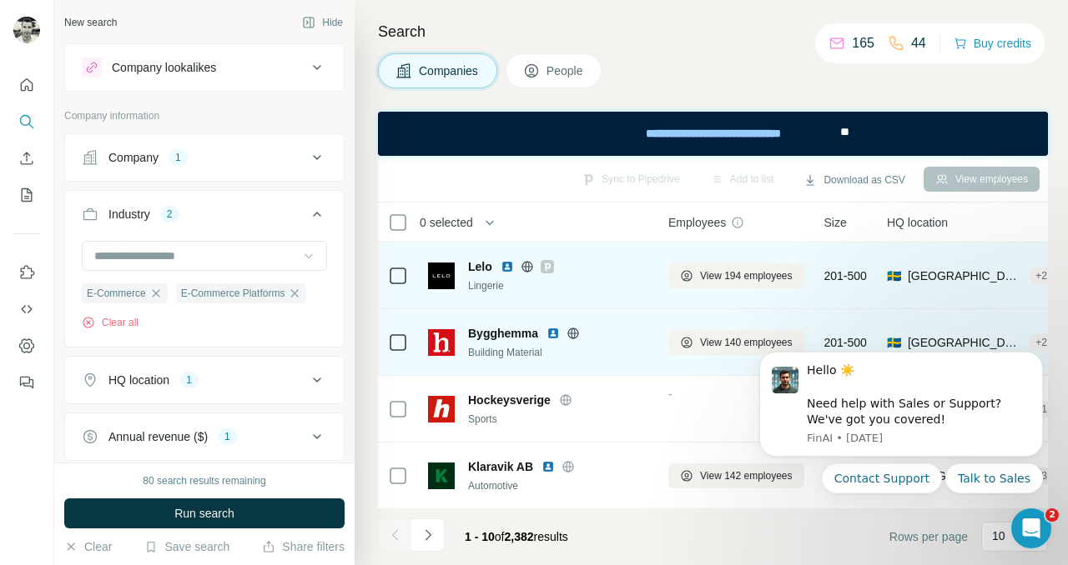
click at [516, 329] on span "Bygghemma" at bounding box center [503, 333] width 70 height 17
click at [704, 336] on span "View 140 employees" at bounding box center [746, 342] width 93 height 15
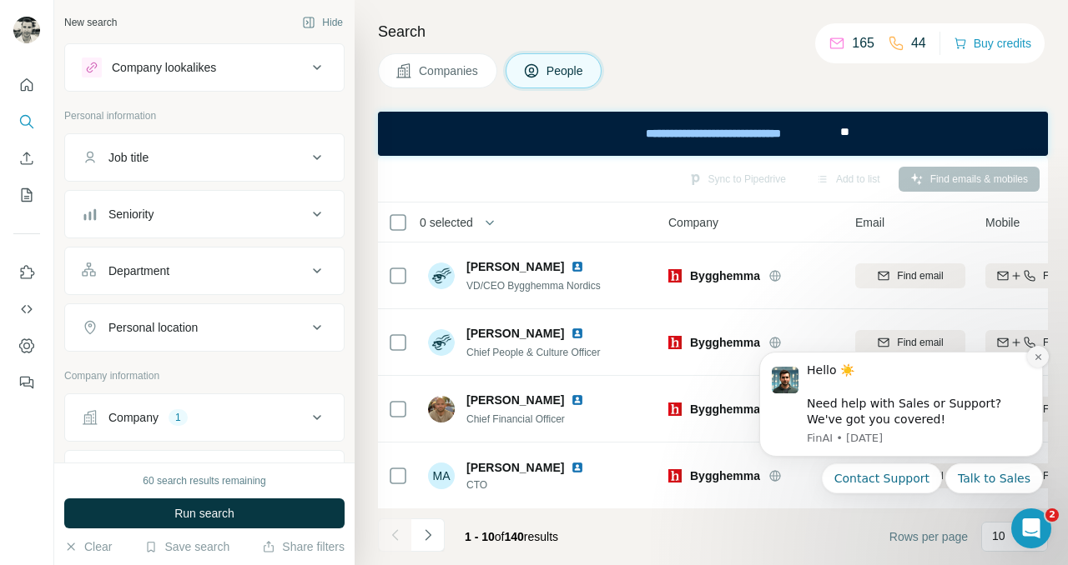
click at [1037, 357] on icon "Dismiss notification" at bounding box center [1037, 357] width 6 height 6
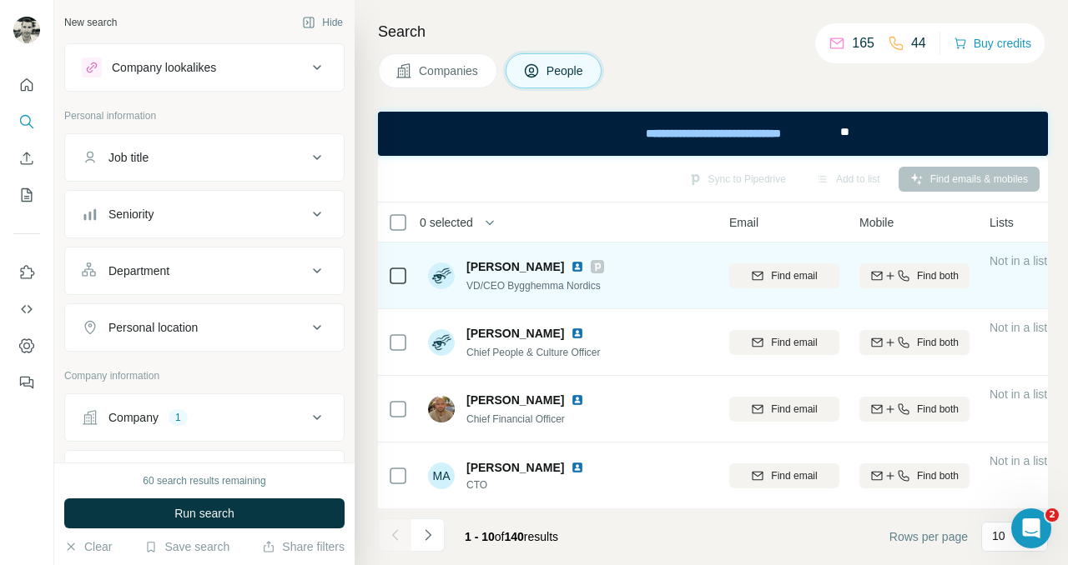
scroll to position [0, 125]
click at [906, 275] on icon "button" at bounding box center [903, 275] width 13 height 13
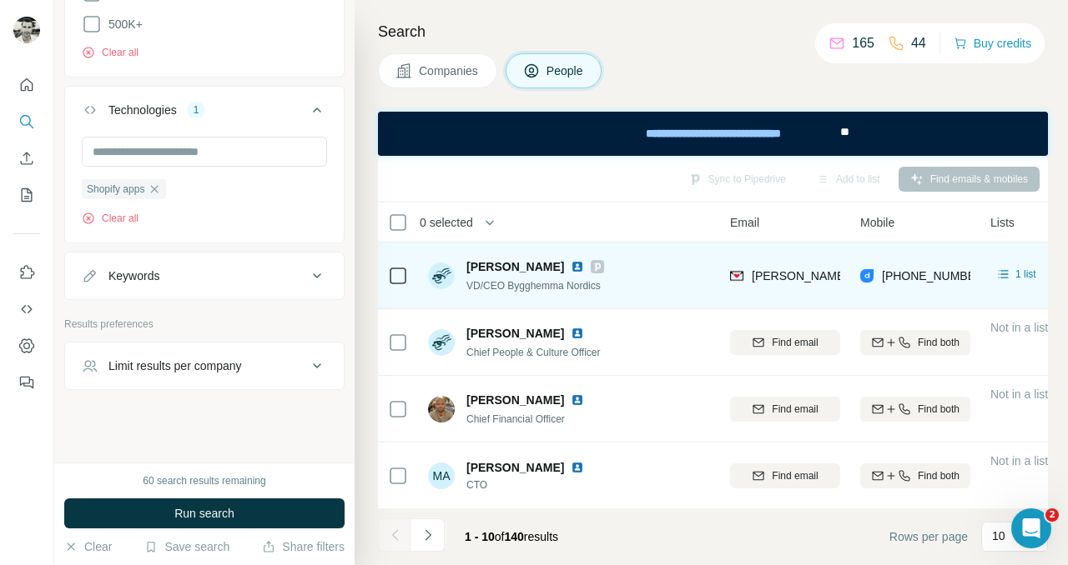
click at [588, 183] on div "Sync to Pipedrive Add to list Find emails & mobiles" at bounding box center [712, 178] width 653 height 29
click at [691, 82] on div "Companies People" at bounding box center [713, 70] width 670 height 35
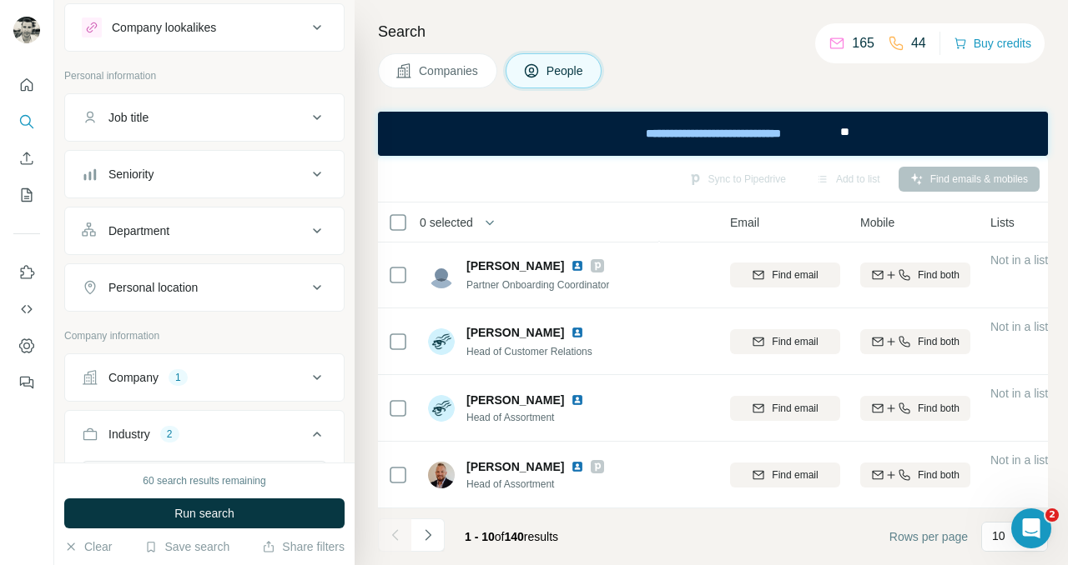
scroll to position [0, 0]
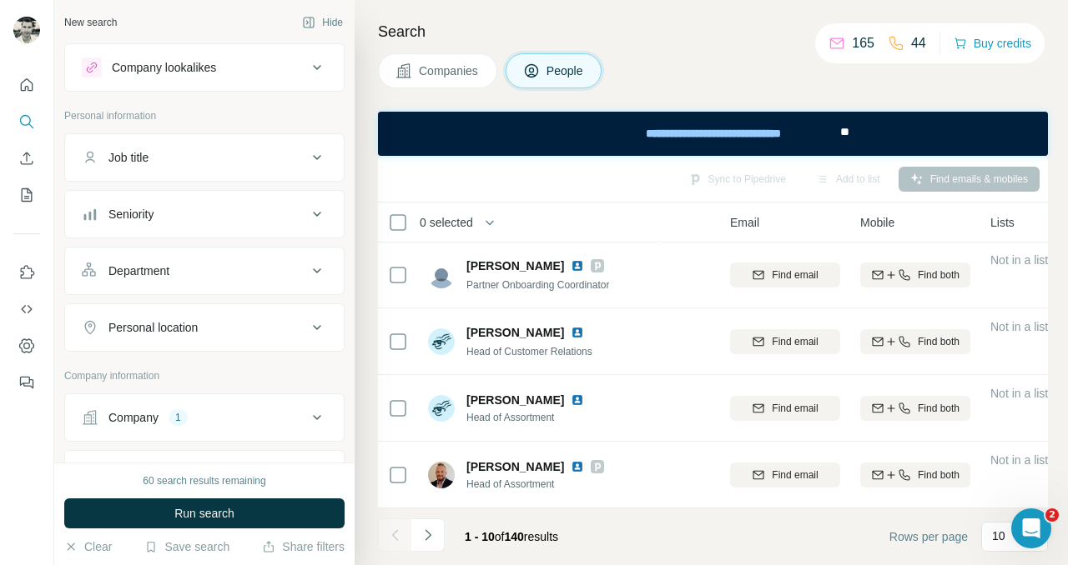
click at [195, 207] on div "Seniority" at bounding box center [194, 214] width 225 height 17
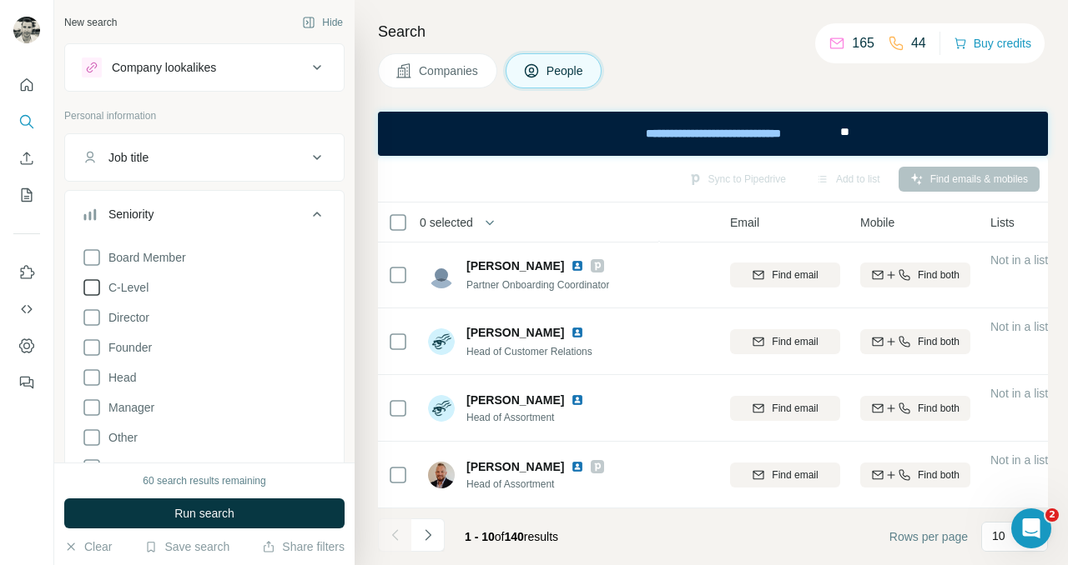
click at [85, 288] on icon at bounding box center [92, 288] width 20 height 20
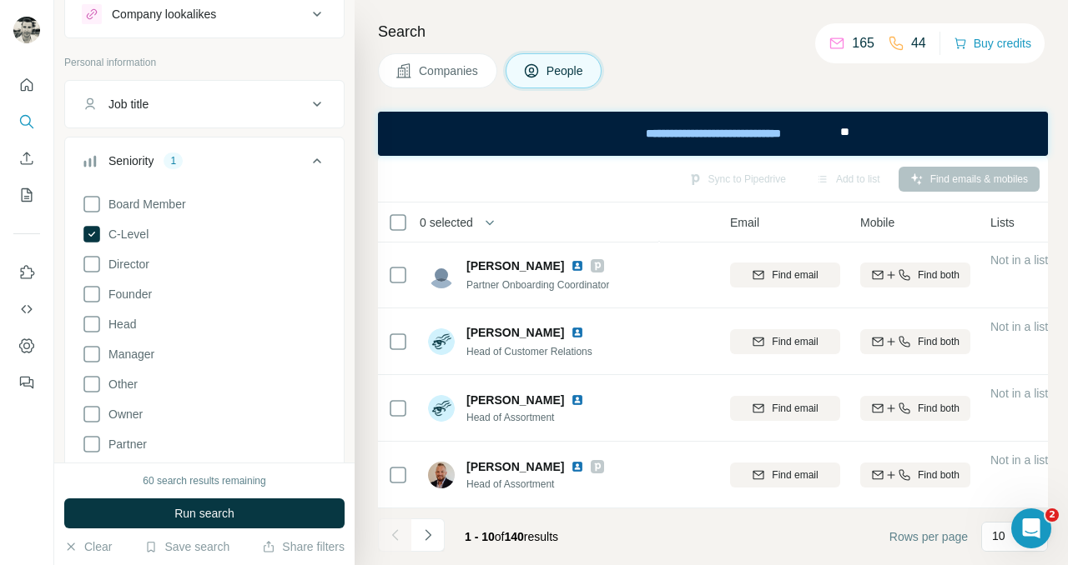
scroll to position [61, 0]
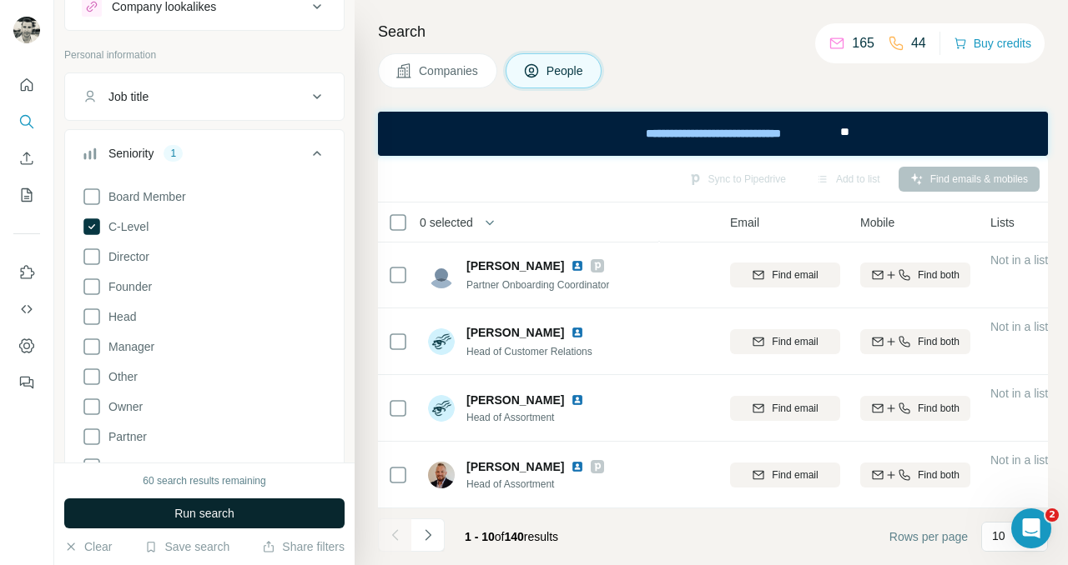
click at [188, 515] on span "Run search" at bounding box center [204, 513] width 60 height 17
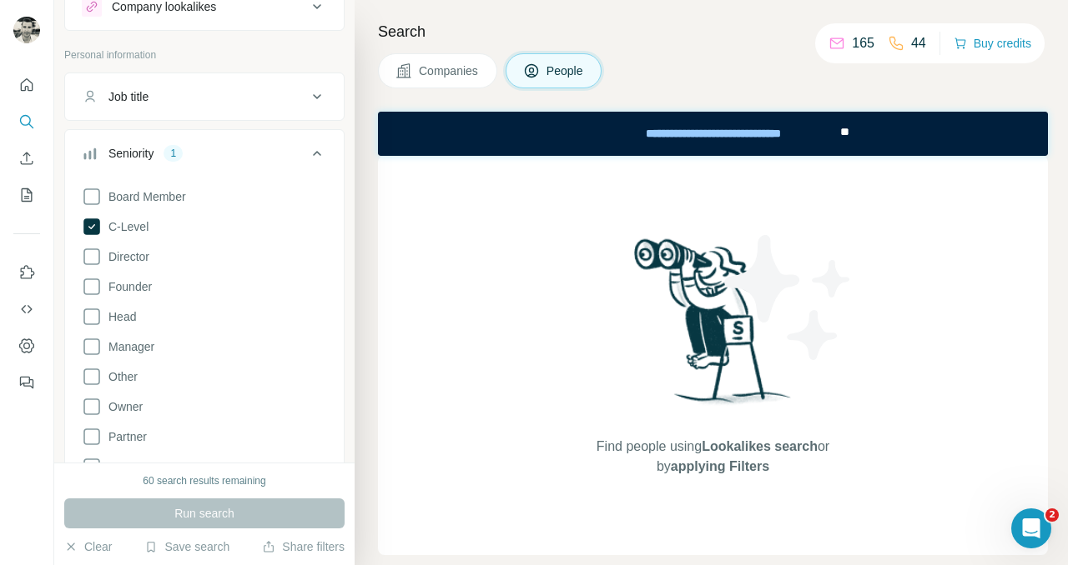
click at [302, 154] on div "Seniority 1" at bounding box center [194, 153] width 225 height 17
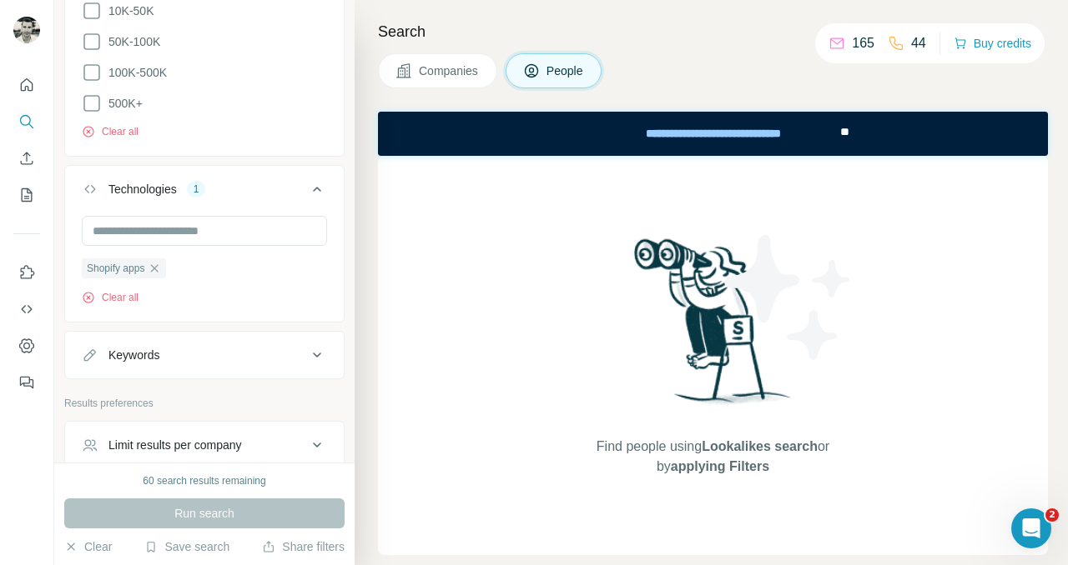
scroll to position [1072, 0]
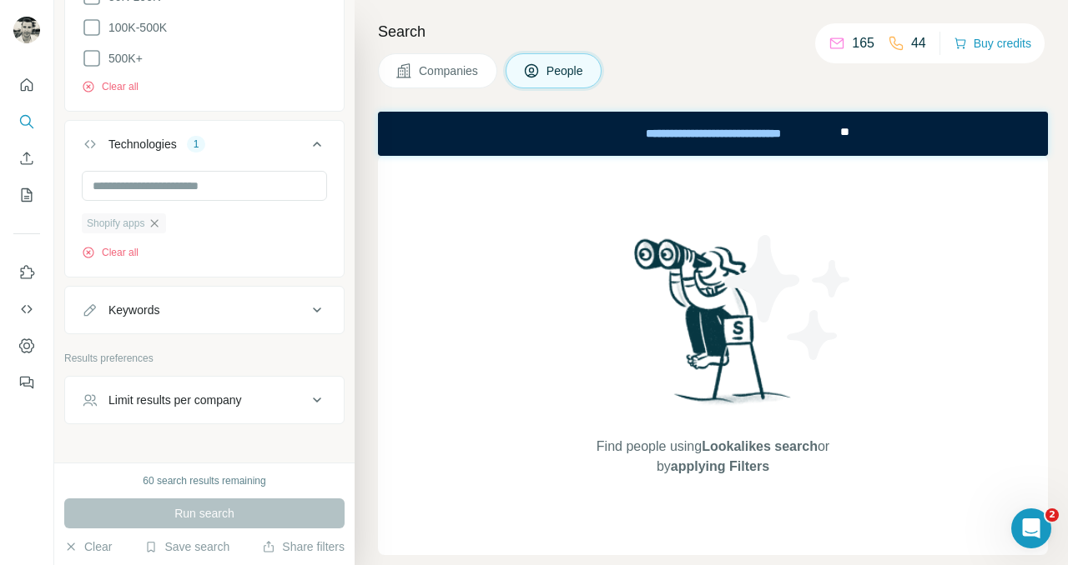
click at [158, 219] on icon "button" at bounding box center [155, 223] width 8 height 8
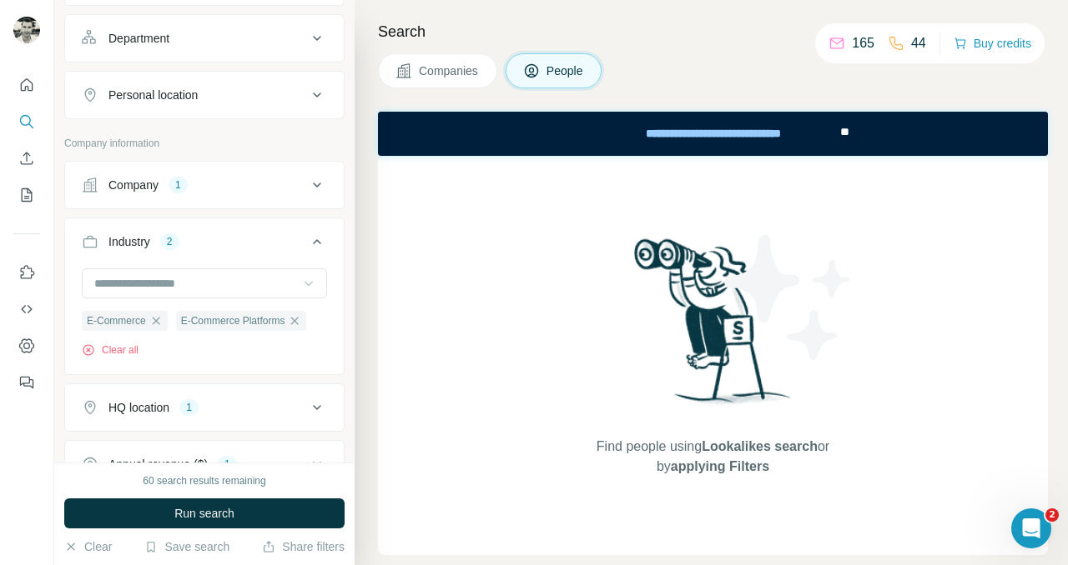
scroll to position [231, 0]
click at [318, 181] on icon at bounding box center [317, 187] width 20 height 20
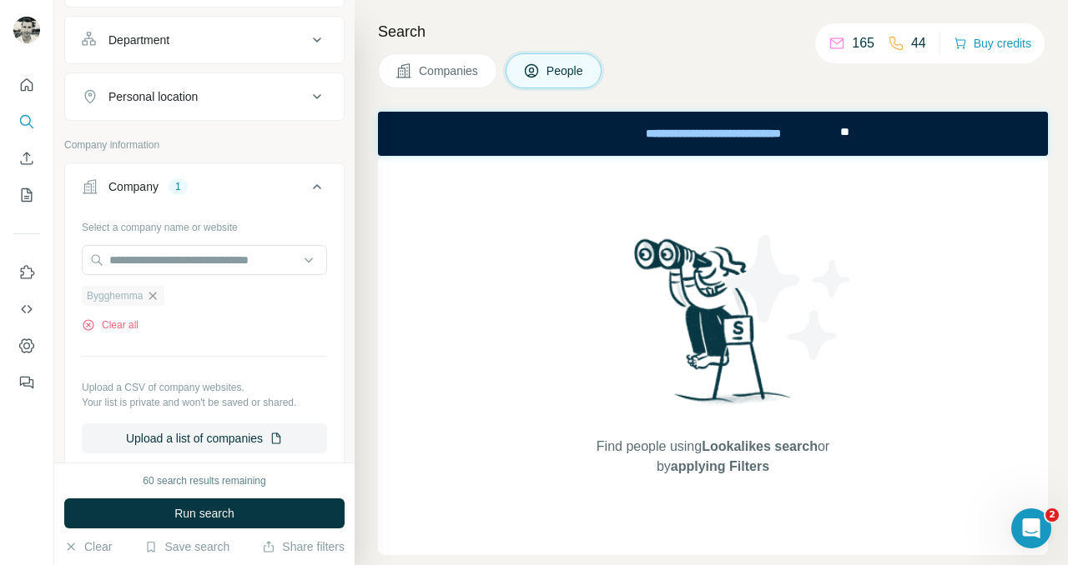
click at [157, 299] on icon "button" at bounding box center [153, 296] width 8 height 8
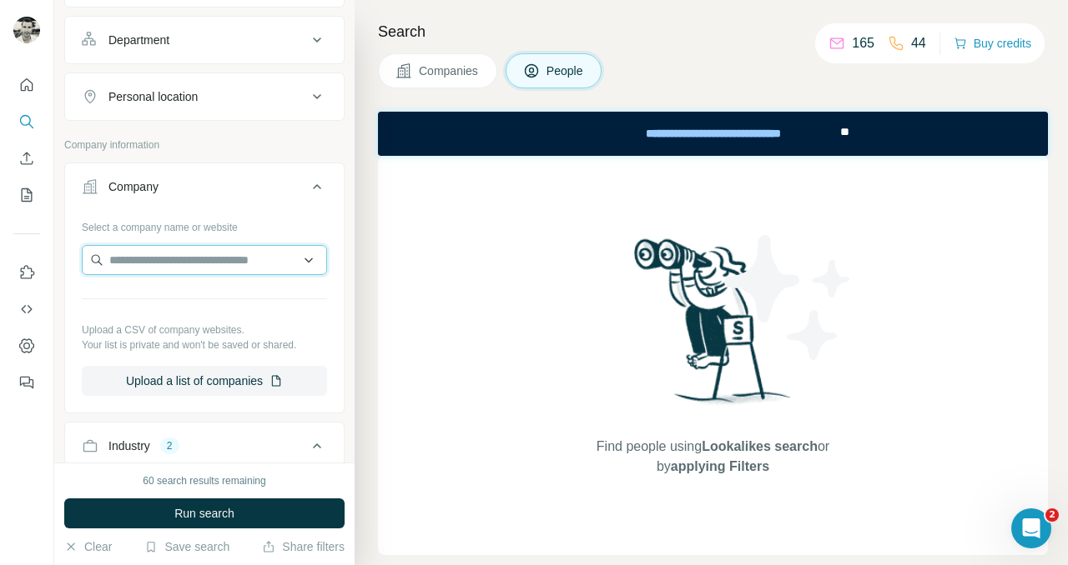
click at [311, 260] on input "text" at bounding box center [204, 260] width 245 height 30
click at [208, 249] on input "text" at bounding box center [204, 260] width 245 height 30
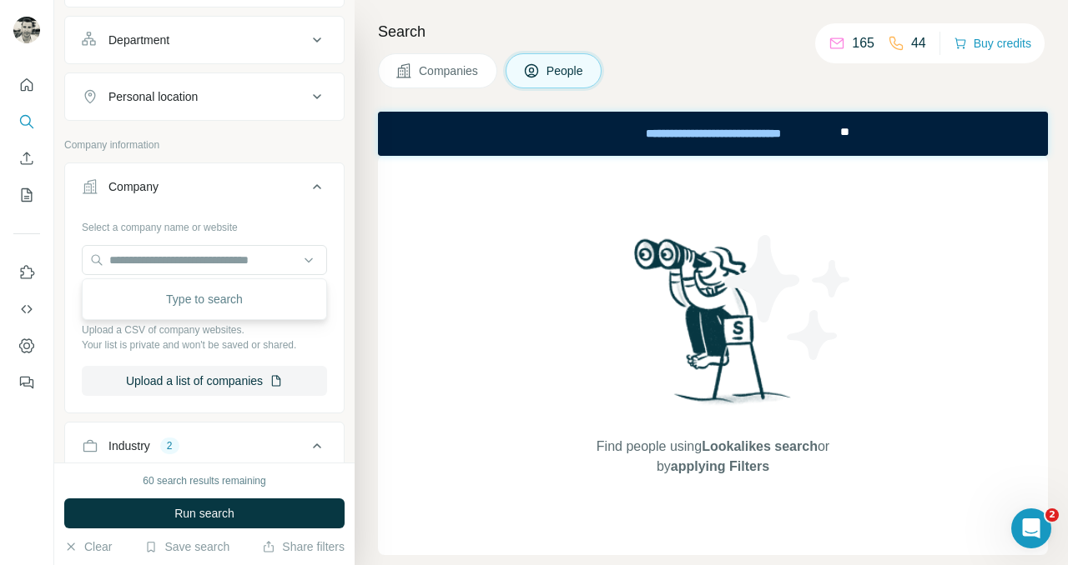
click at [242, 188] on div "Company" at bounding box center [194, 186] width 225 height 17
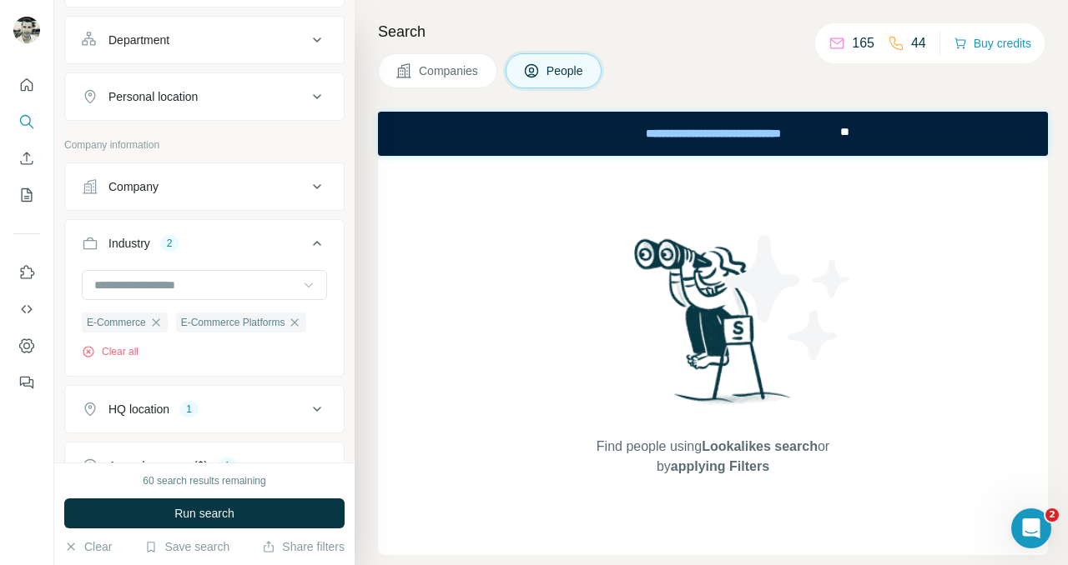
click at [301, 282] on icon at bounding box center [308, 285] width 17 height 17
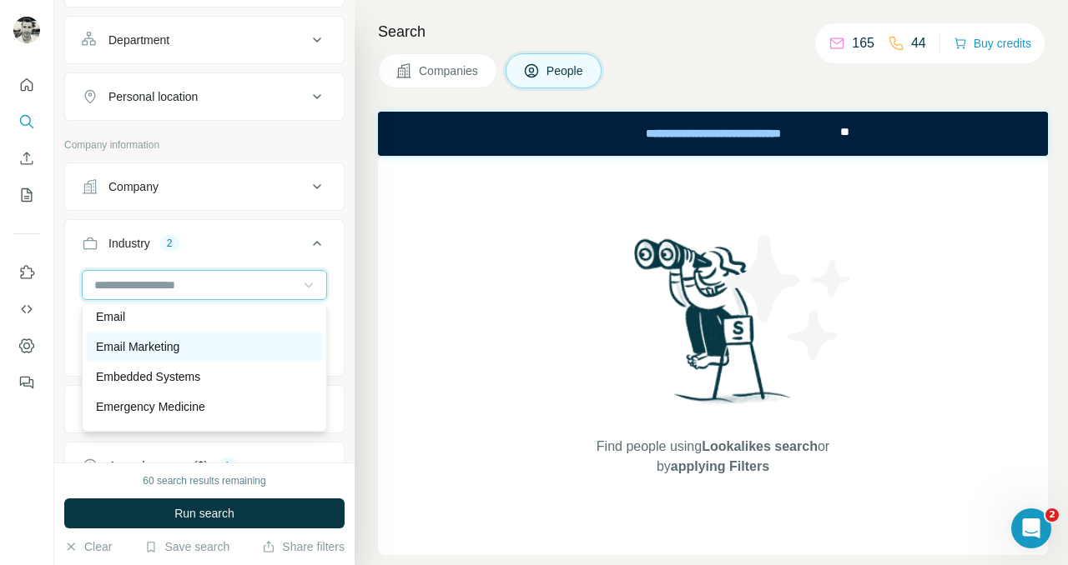
scroll to position [5709, 0]
click at [174, 351] on p "Email Marketing" at bounding box center [137, 348] width 83 height 17
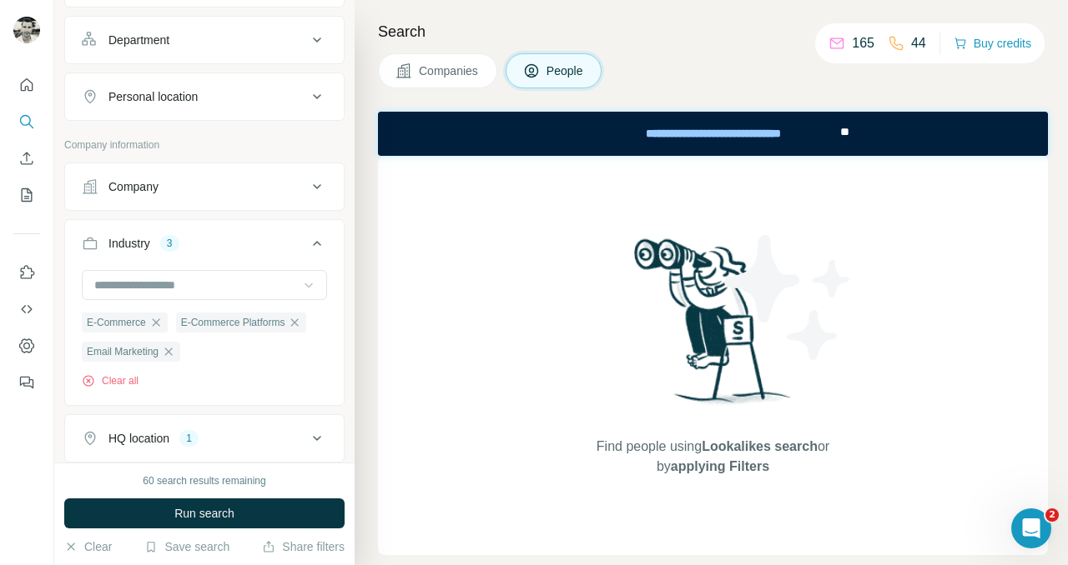
click at [308, 283] on icon at bounding box center [308, 285] width 17 height 17
click at [259, 229] on button "Industry 3" at bounding box center [204, 247] width 279 height 47
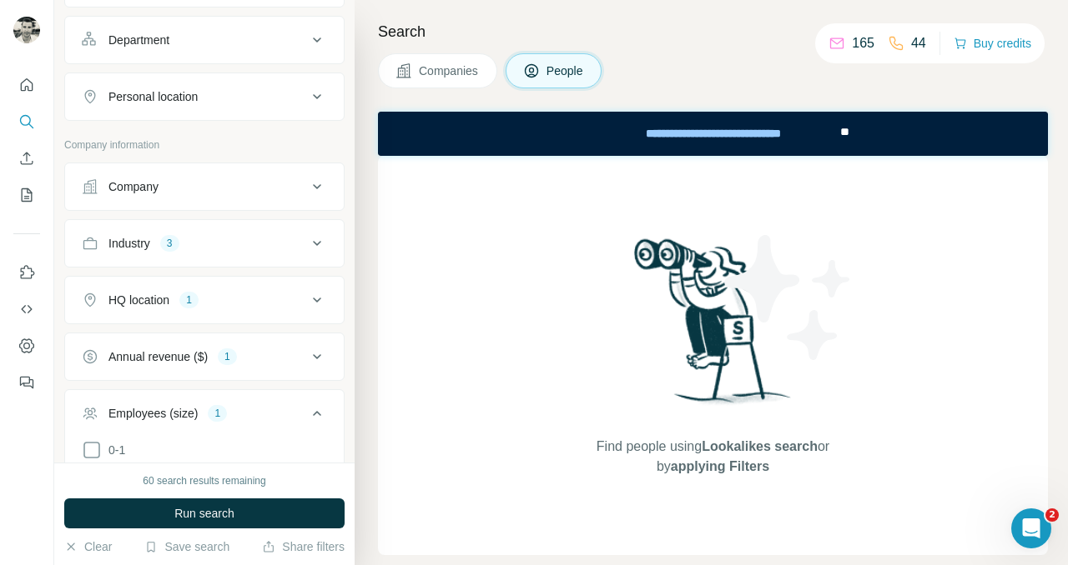
click at [269, 248] on div "Industry 3" at bounding box center [194, 243] width 225 height 17
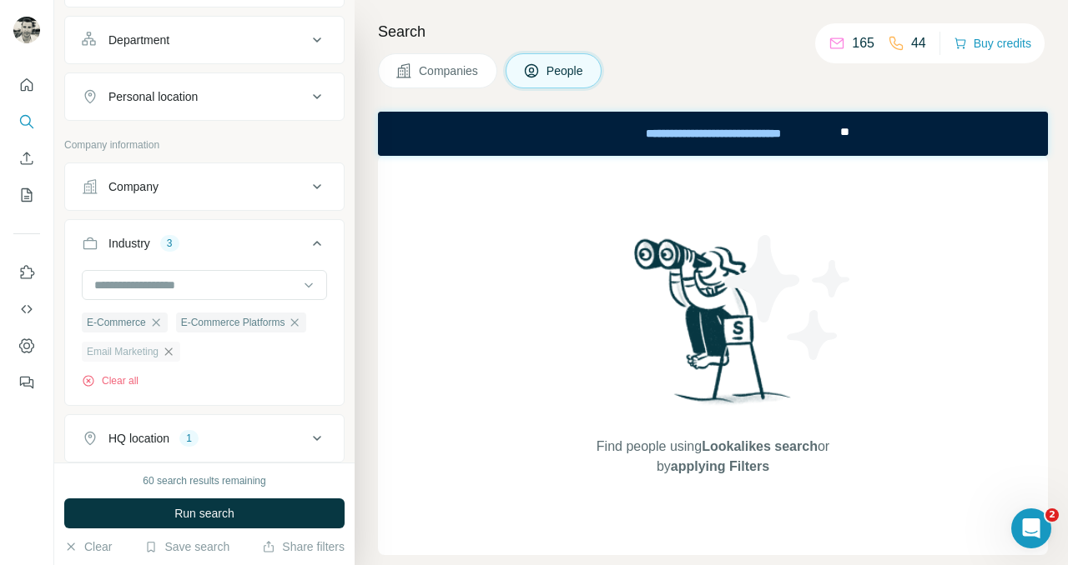
click at [167, 352] on icon "button" at bounding box center [168, 351] width 13 height 13
click at [311, 279] on icon at bounding box center [308, 285] width 17 height 17
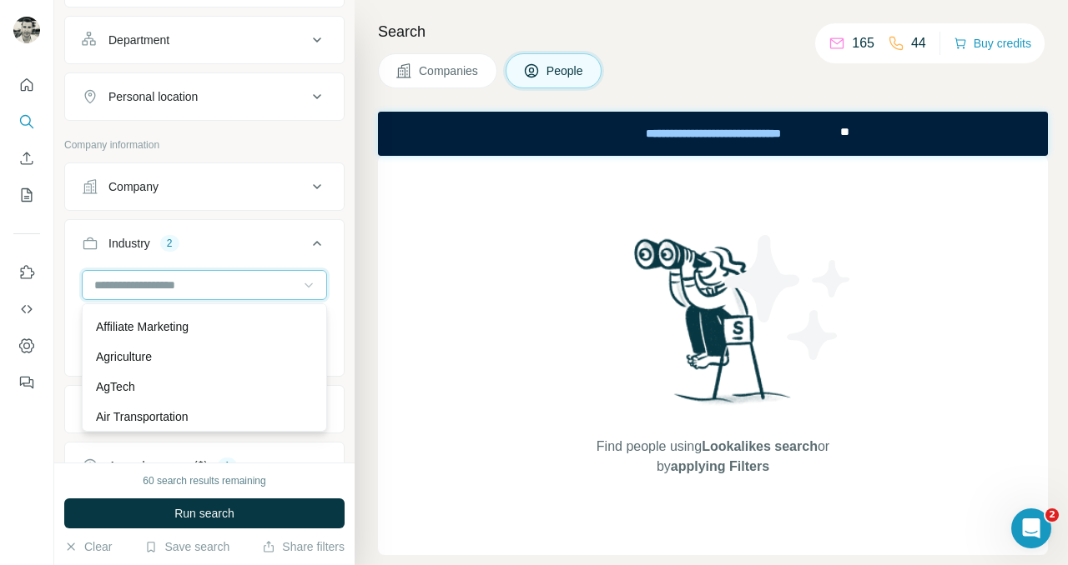
scroll to position [348, 0]
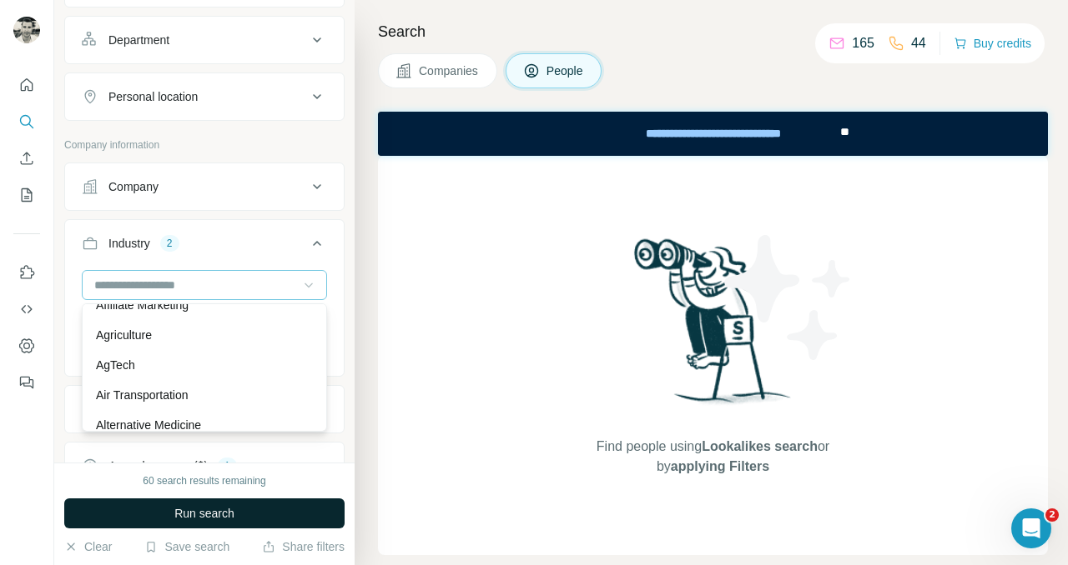
click at [256, 516] on button "Run search" at bounding box center [204, 514] width 280 height 30
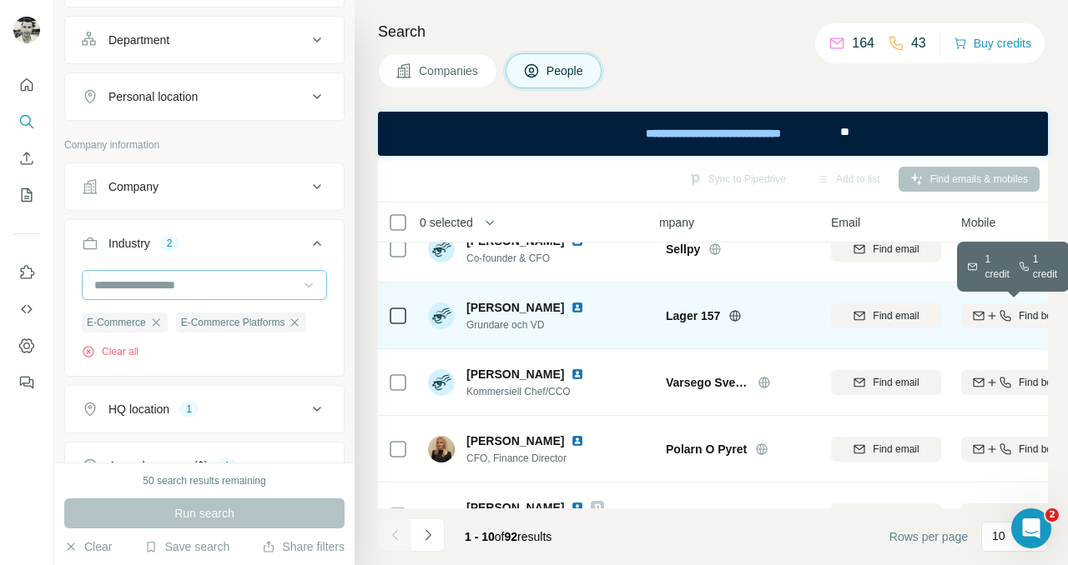
scroll to position [294, 61]
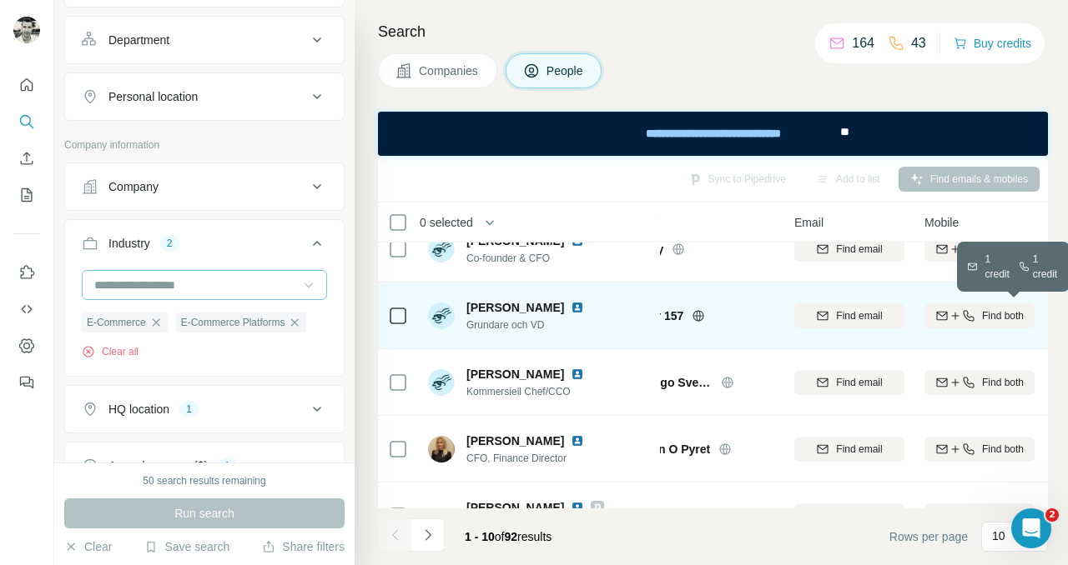
click at [968, 311] on icon "button" at bounding box center [968, 315] width 13 height 13
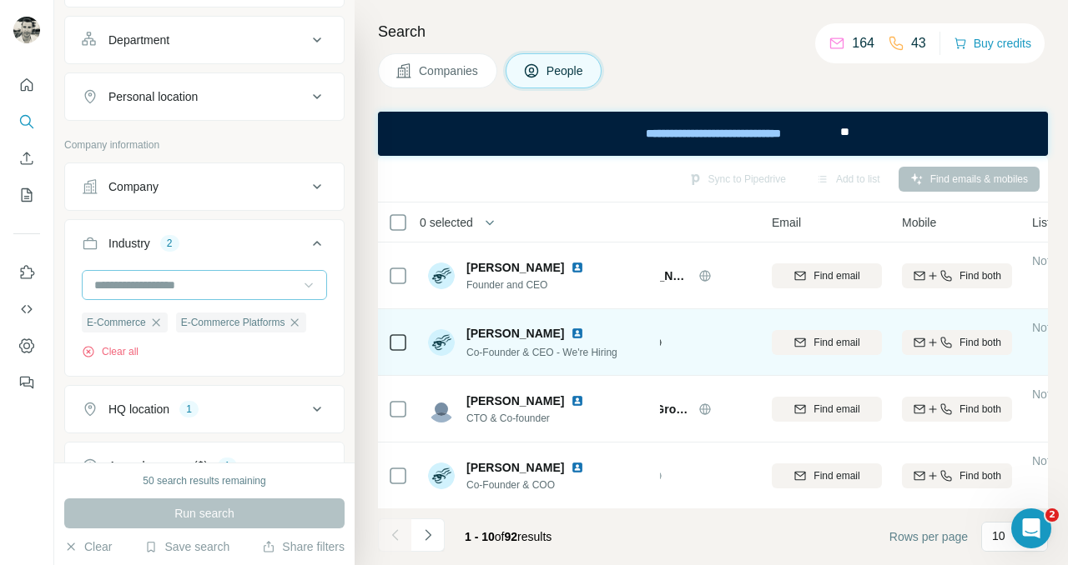
scroll to position [0, 0]
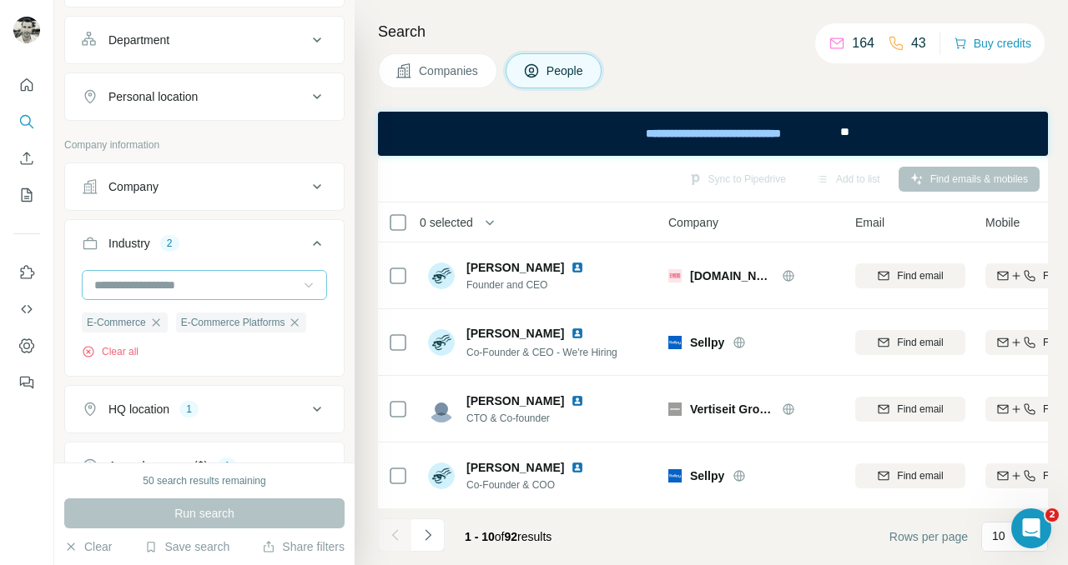
click at [311, 284] on icon at bounding box center [308, 285] width 17 height 17
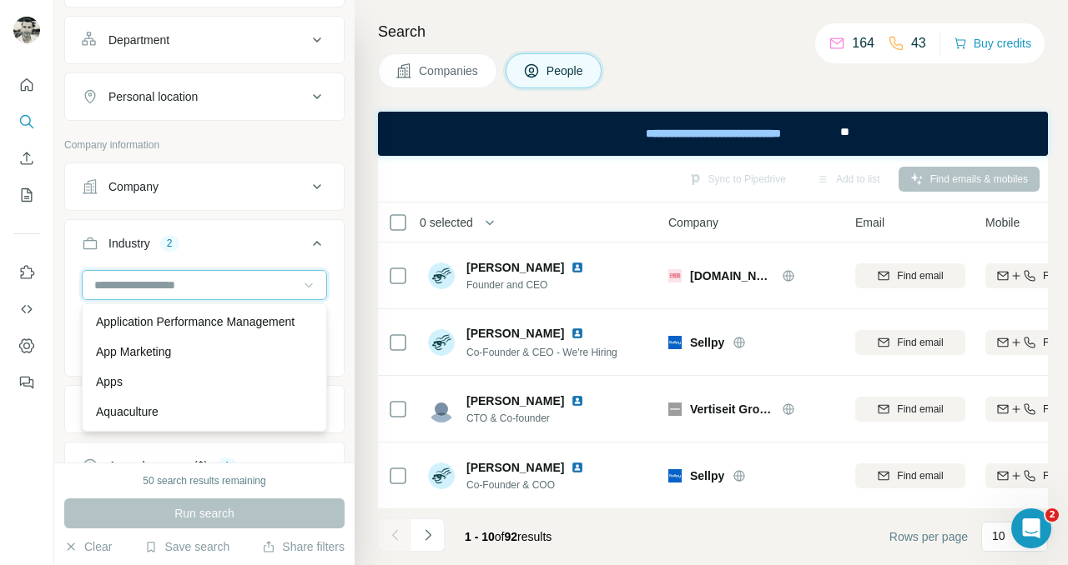
scroll to position [710, 0]
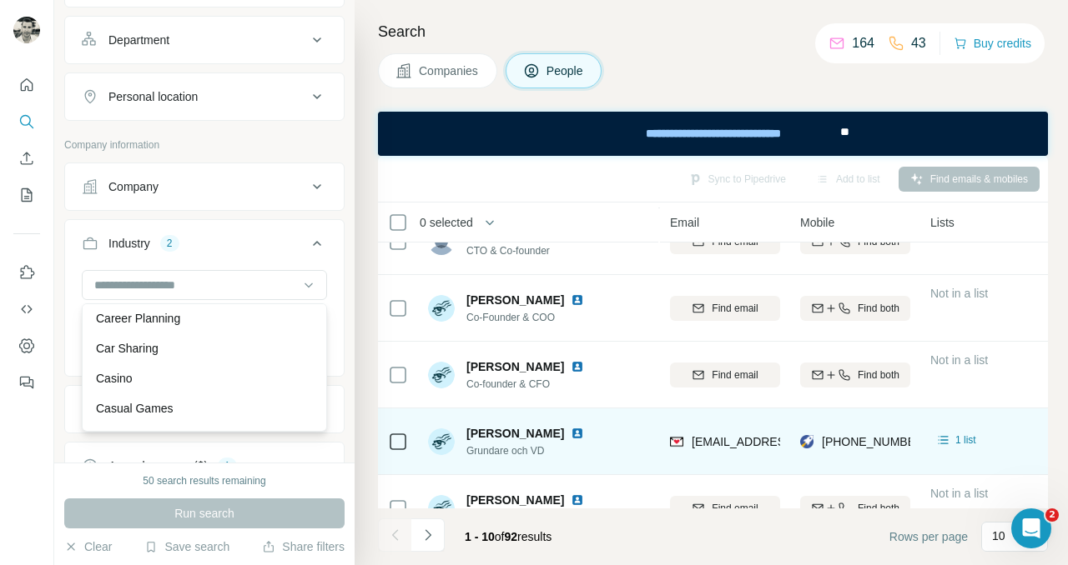
scroll to position [168, 183]
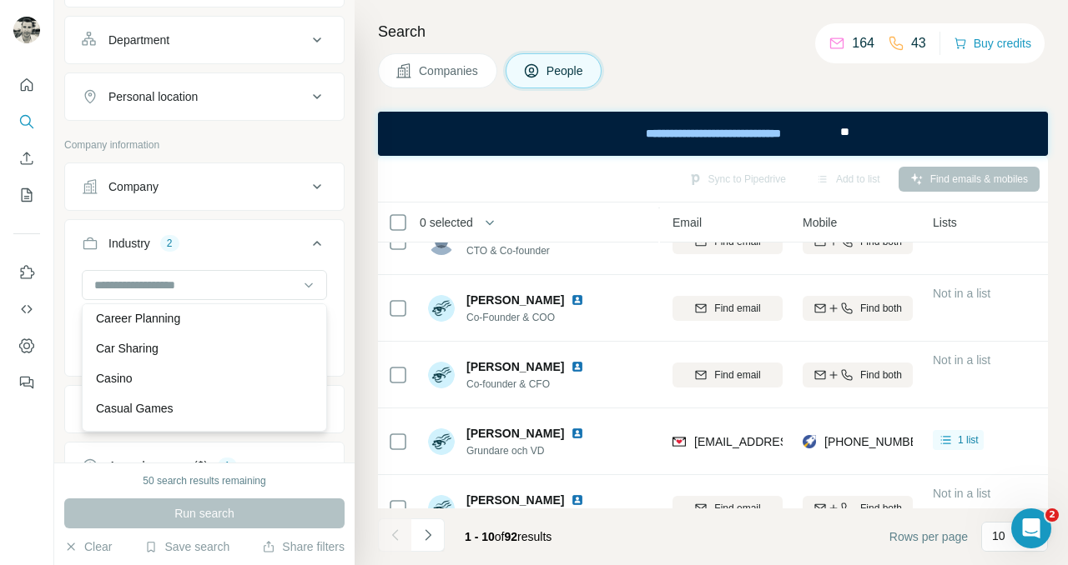
click at [279, 233] on button "Industry 2" at bounding box center [204, 247] width 279 height 47
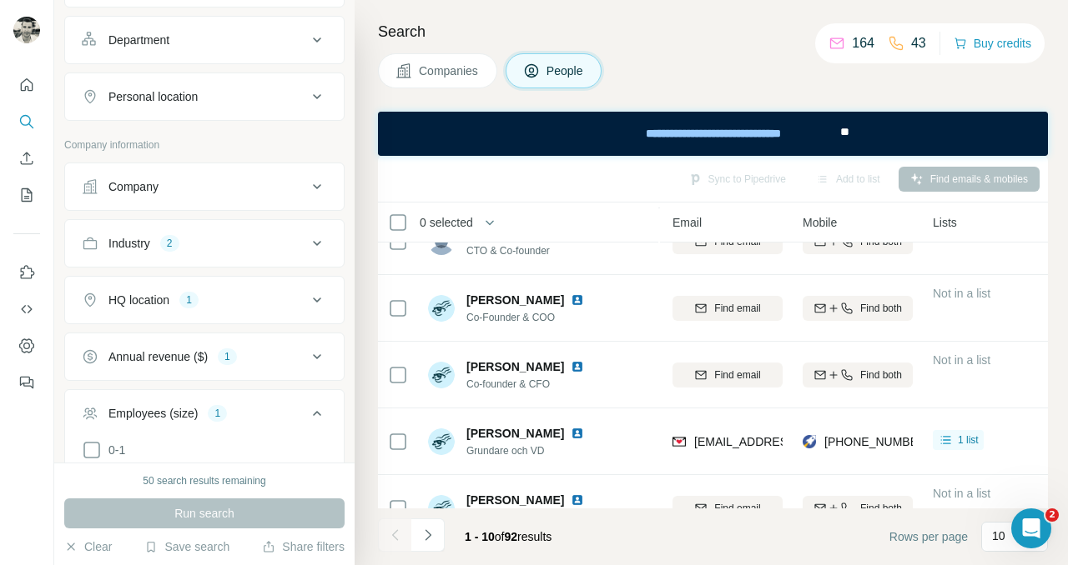
click at [279, 233] on button "Industry 2" at bounding box center [204, 244] width 279 height 40
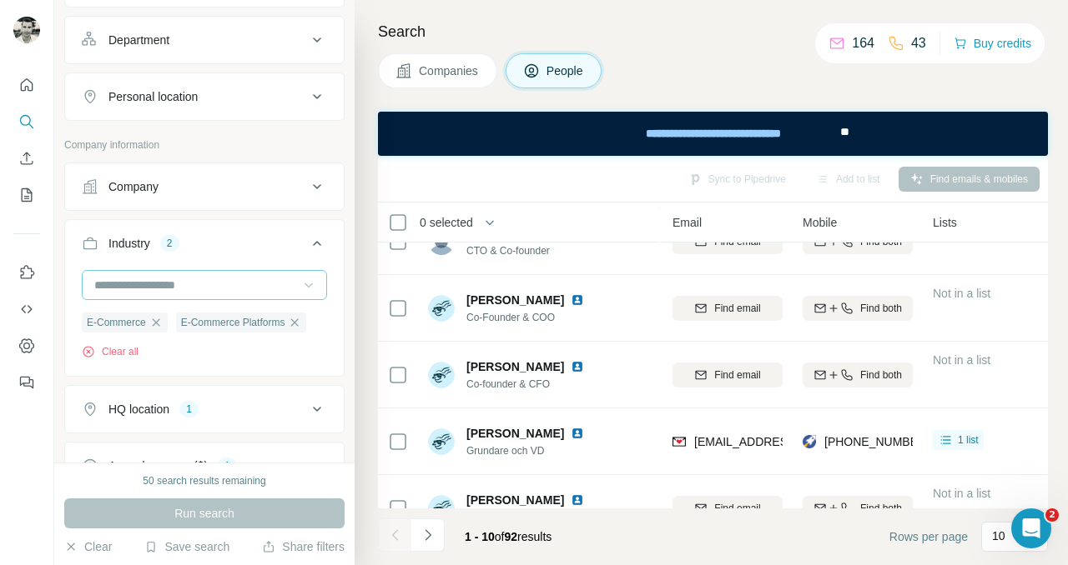
click at [307, 278] on icon at bounding box center [308, 285] width 17 height 17
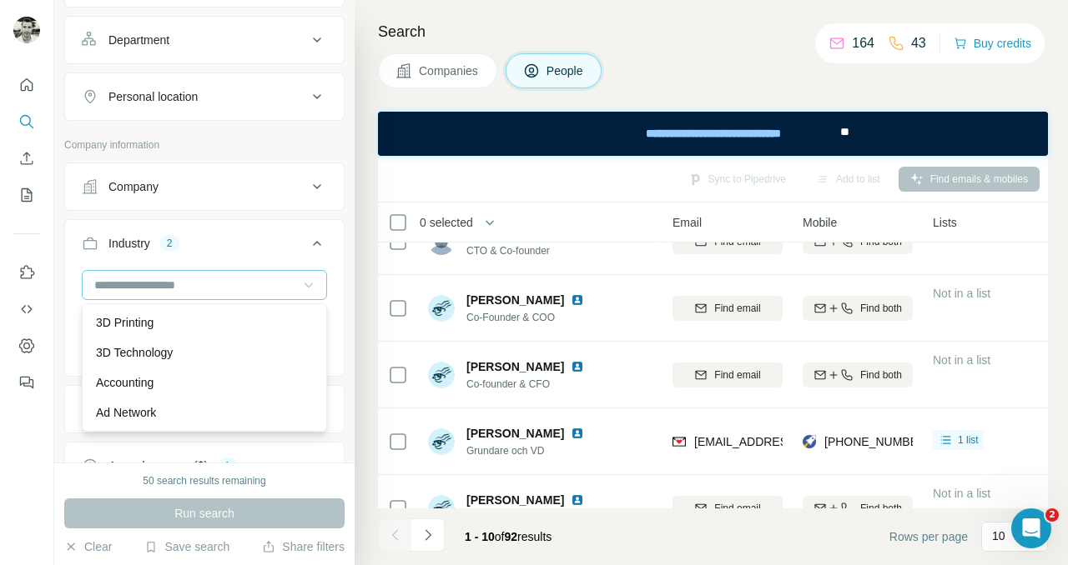
click at [282, 239] on div "Industry 2" at bounding box center [194, 243] width 225 height 17
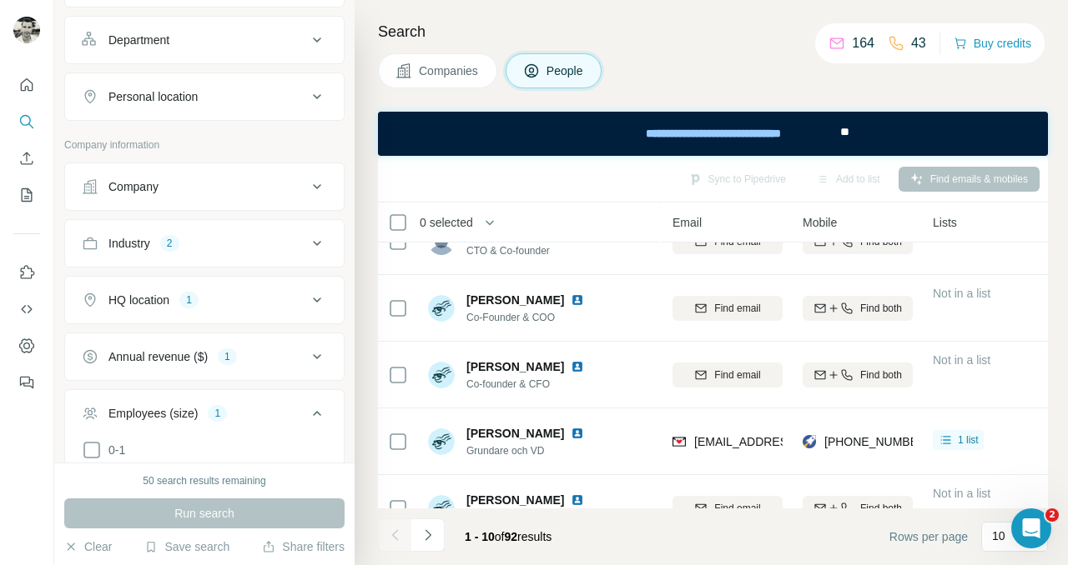
click at [320, 243] on icon at bounding box center [317, 244] width 20 height 20
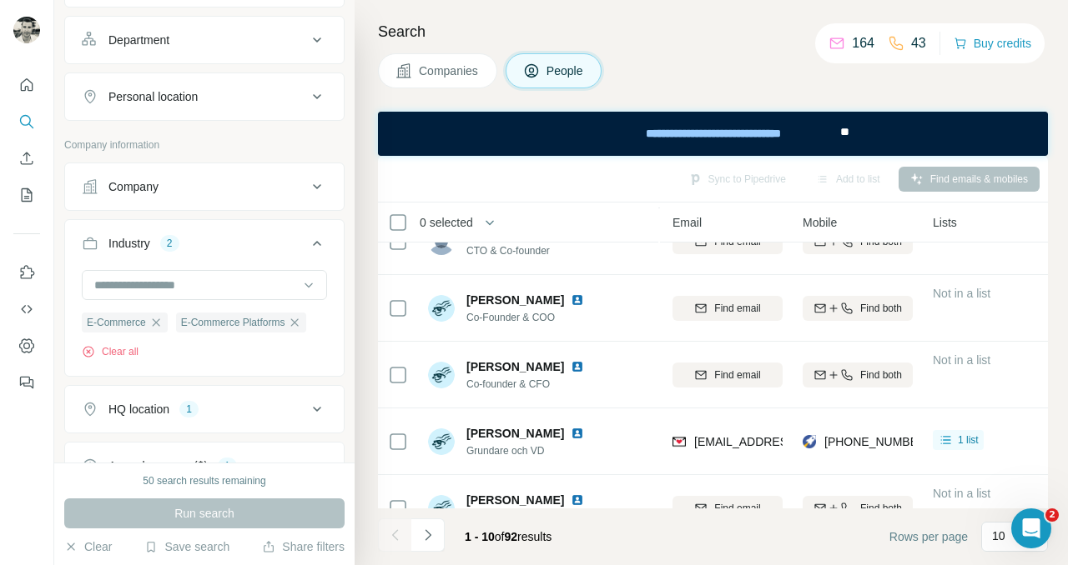
click at [295, 249] on div "Industry 2" at bounding box center [194, 243] width 225 height 17
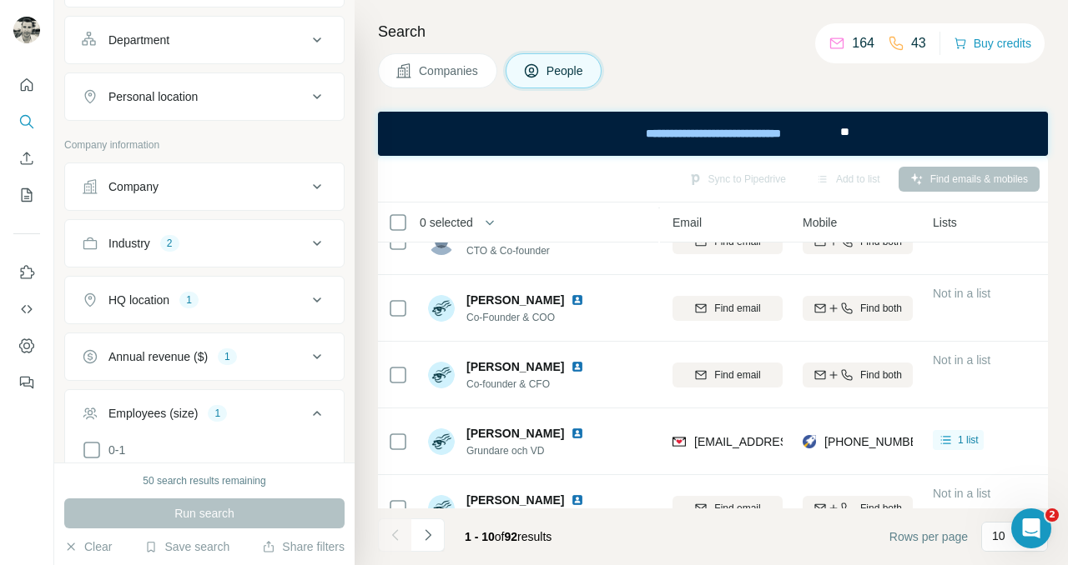
click at [236, 239] on div "Industry 2" at bounding box center [194, 243] width 225 height 17
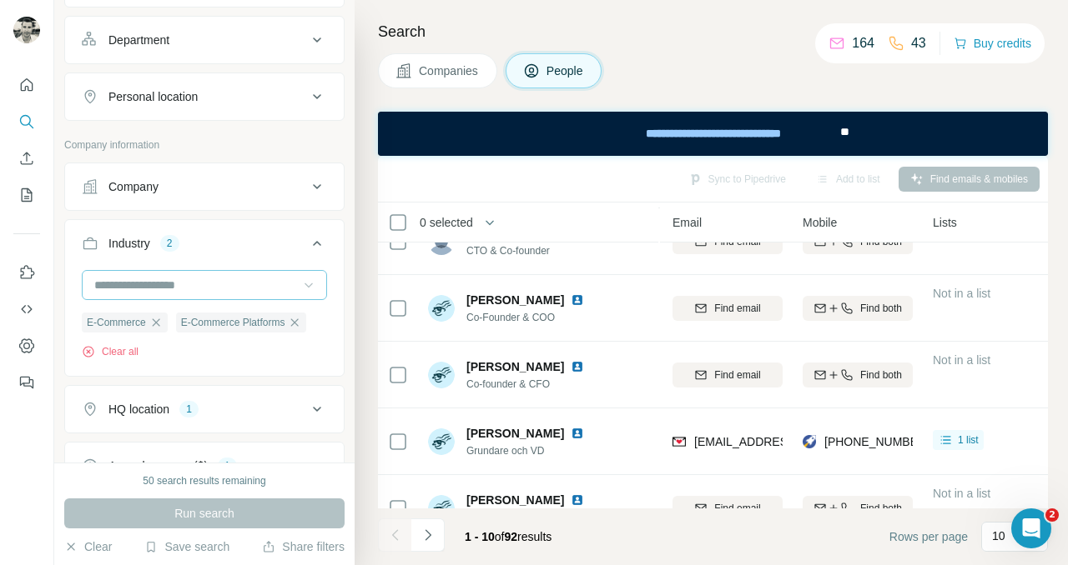
click at [304, 286] on icon at bounding box center [308, 285] width 17 height 17
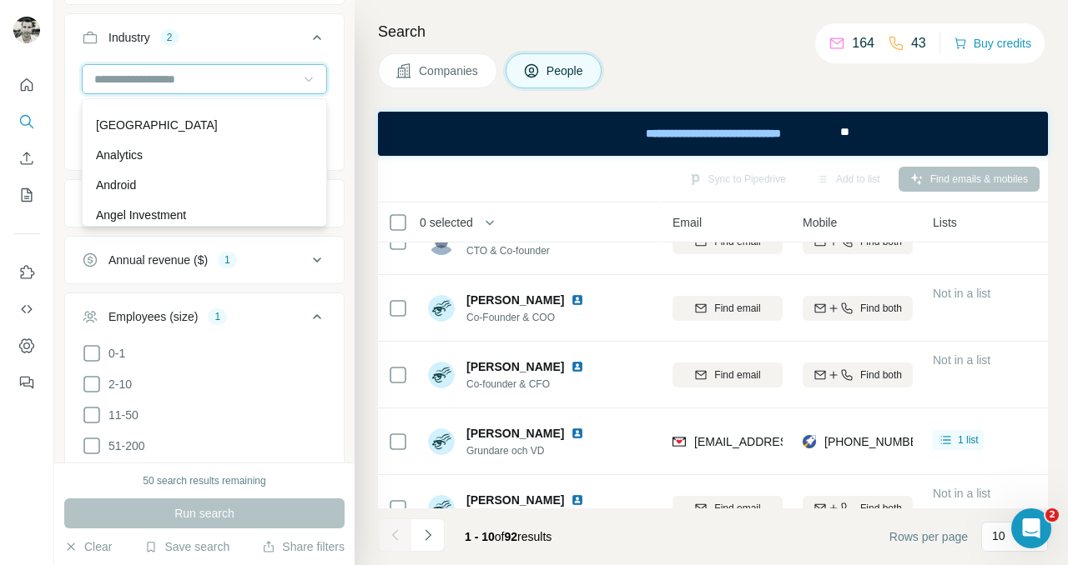
scroll to position [439, 0]
click at [697, 54] on div "Companies People" at bounding box center [713, 70] width 670 height 35
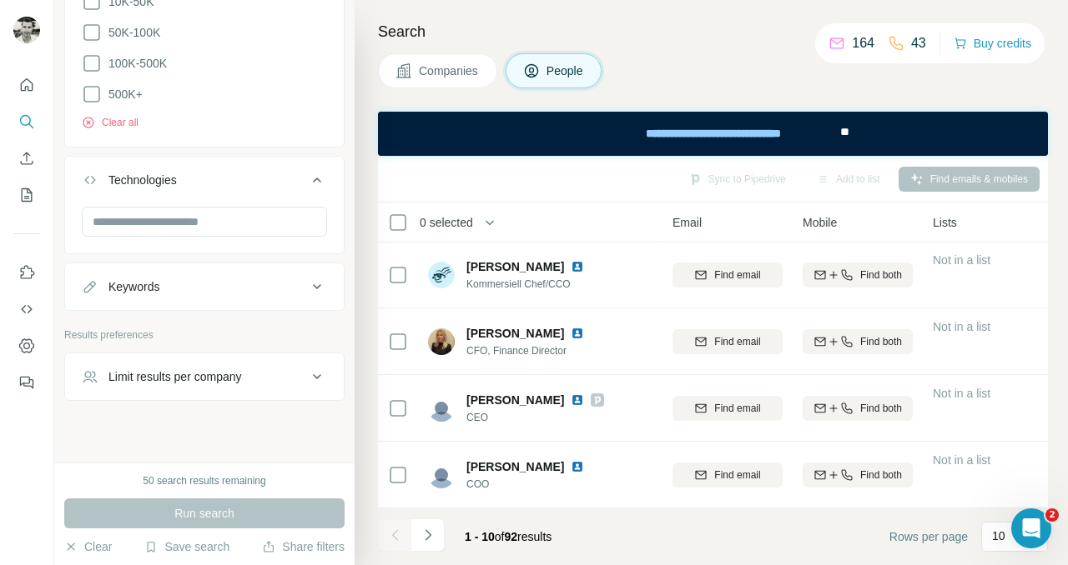
scroll to position [1046, 0]
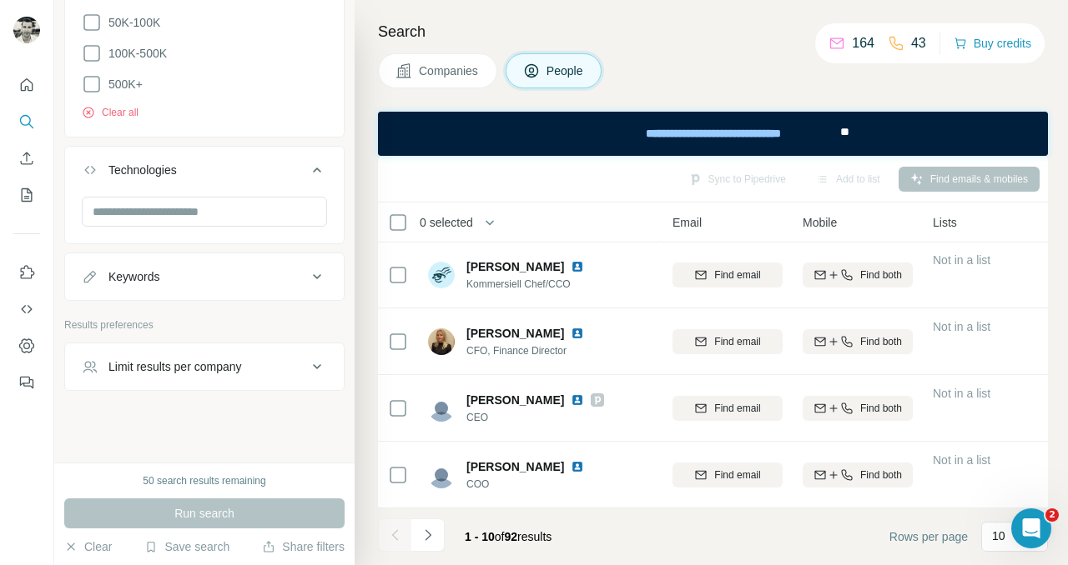
click at [319, 269] on icon at bounding box center [317, 277] width 20 height 20
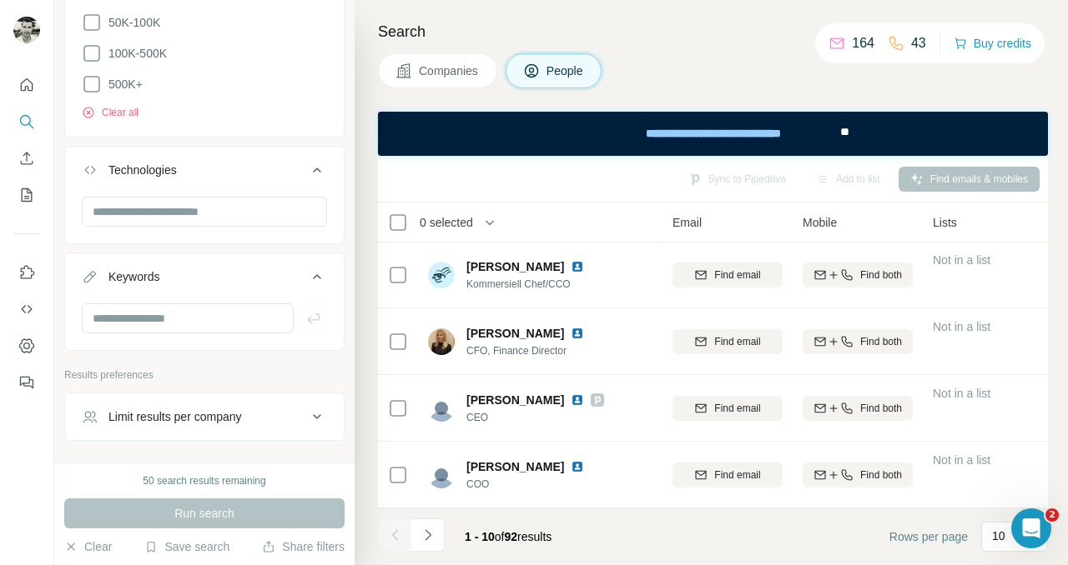
click at [316, 274] on icon at bounding box center [317, 277] width 20 height 20
